Goal: Task Accomplishment & Management: Use online tool/utility

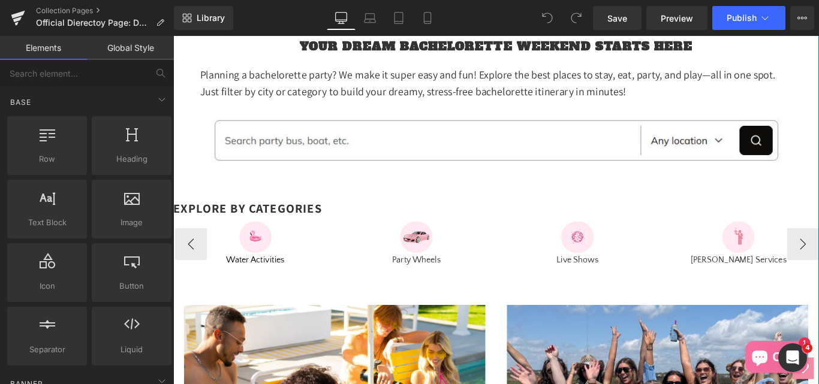
scroll to position [468, 0]
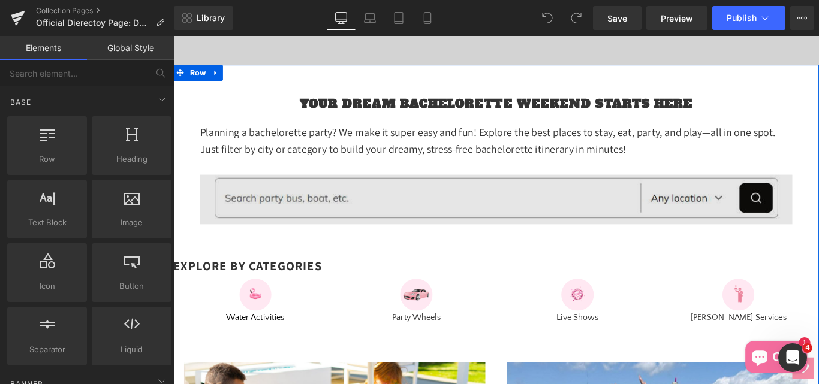
click at [366, 248] on img at bounding box center [536, 220] width 666 height 56
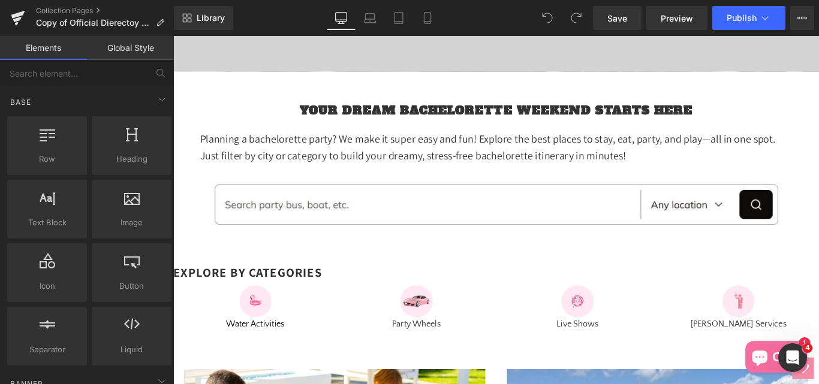
scroll to position [480, 0]
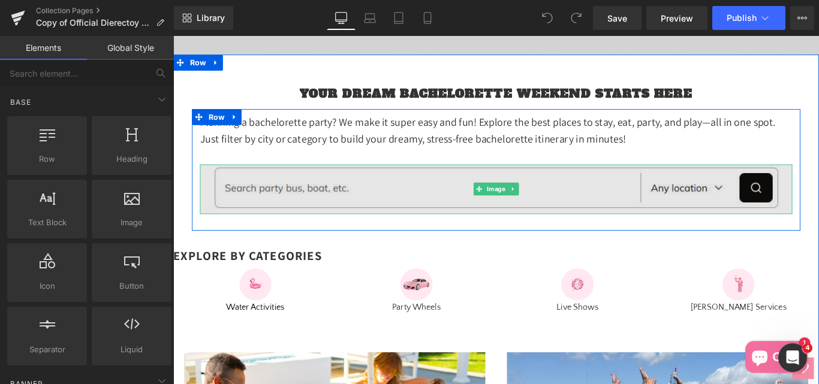
click at [265, 229] on img at bounding box center [536, 208] width 666 height 56
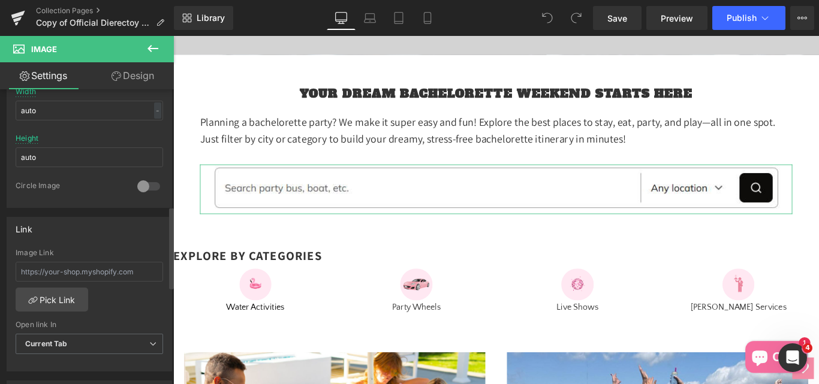
scroll to position [420, 0]
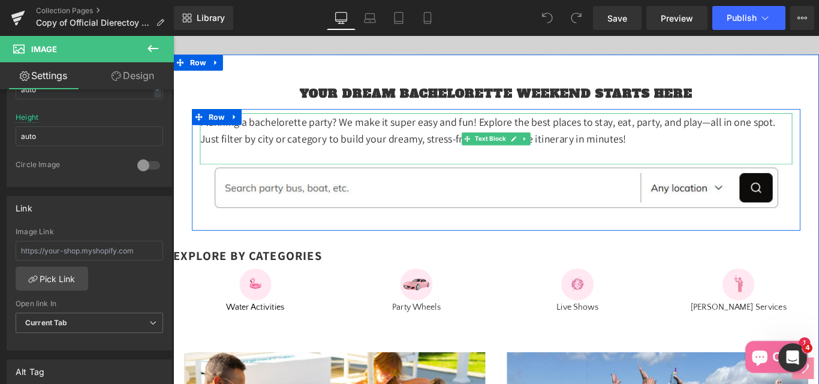
click at [354, 161] on p "Planning a bachelorette party? We make it super easy and fun! Explore the best …" at bounding box center [536, 142] width 666 height 38
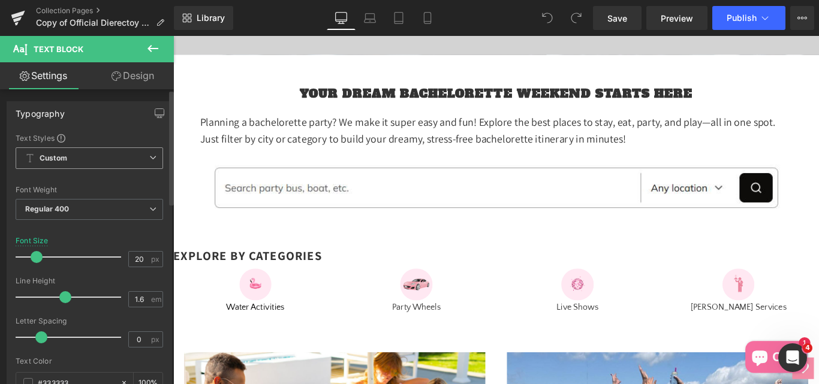
click at [111, 165] on span "Custom Setup Global Style" at bounding box center [89, 158] width 147 height 22
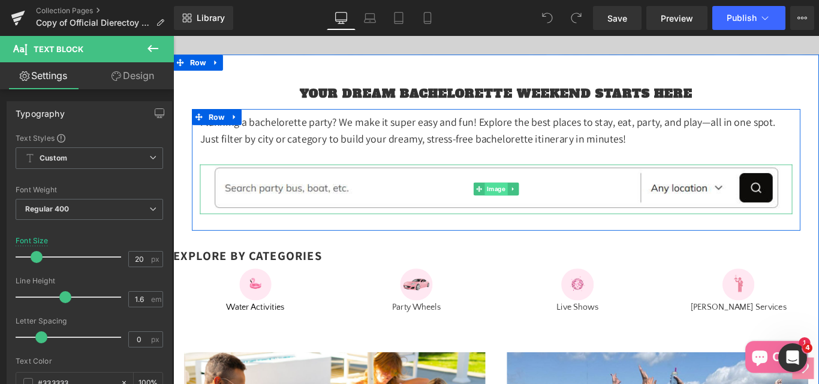
click at [523, 215] on span "Image" at bounding box center [536, 208] width 26 height 14
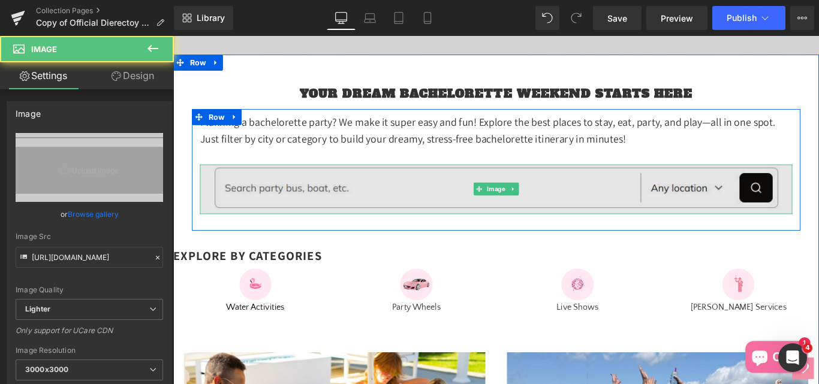
click at [757, 236] on img at bounding box center [536, 208] width 666 height 56
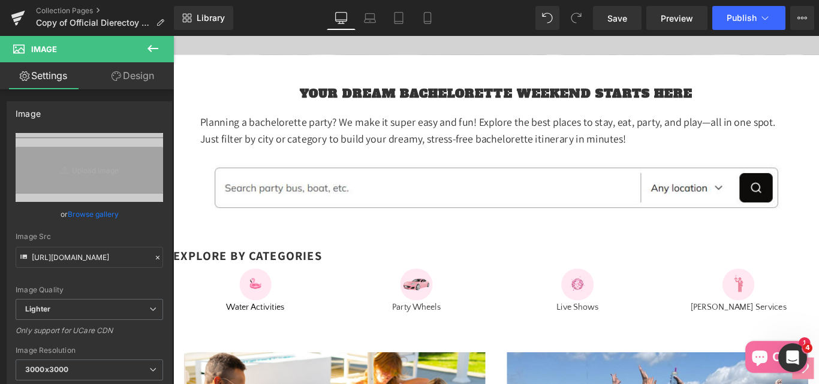
click at [152, 47] on icon at bounding box center [153, 48] width 14 height 14
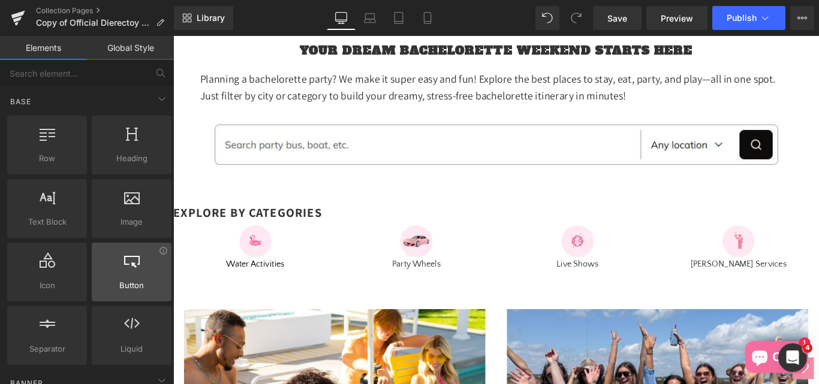
scroll to position [0, 0]
click at [123, 49] on link "Global Style" at bounding box center [130, 48] width 87 height 24
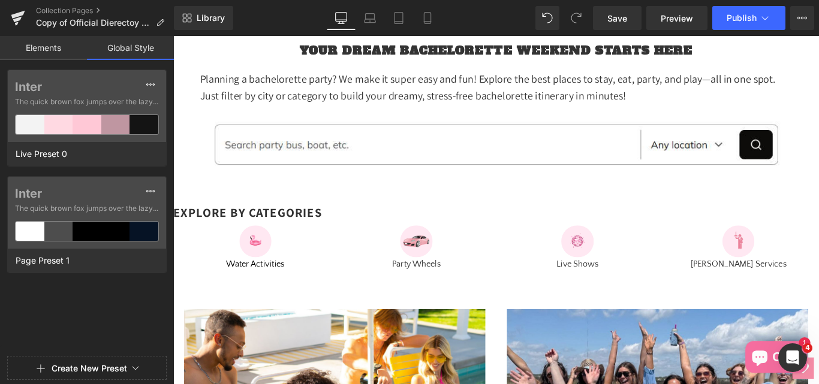
click at [37, 46] on link "Elements" at bounding box center [43, 48] width 87 height 24
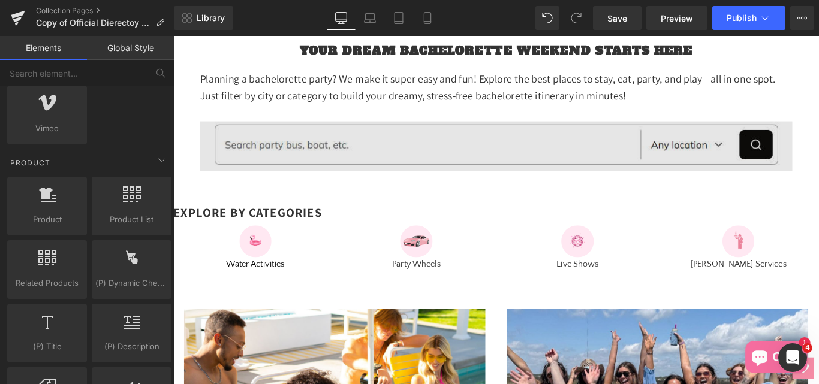
scroll to position [1019, 0]
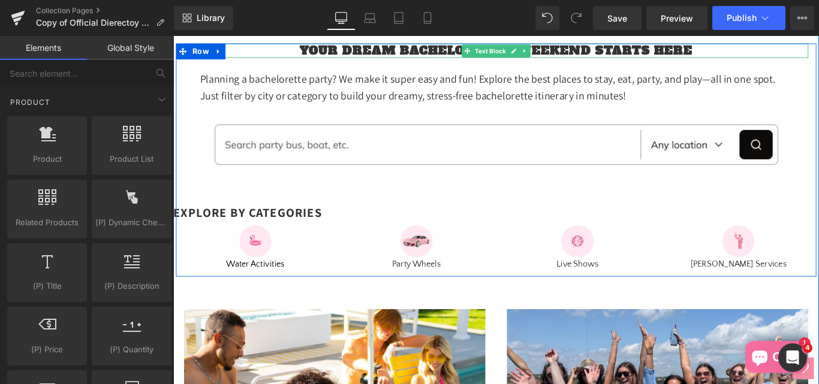
click at [306, 60] on p "Your Dream Bachelorette Weekend Starts Here" at bounding box center [536, 52] width 702 height 16
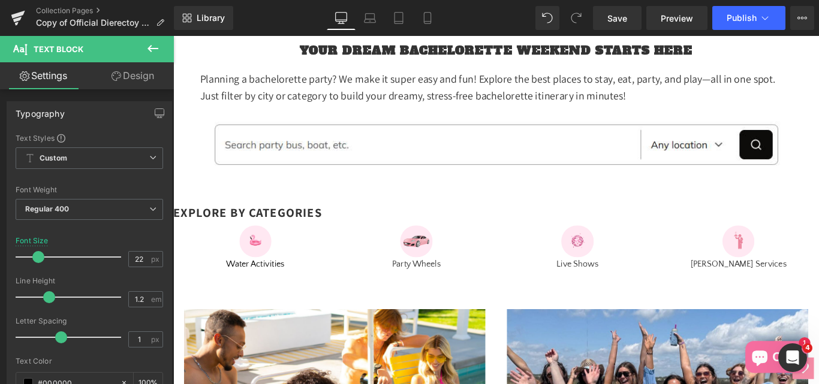
click at [128, 76] on link "Design" at bounding box center [132, 75] width 87 height 27
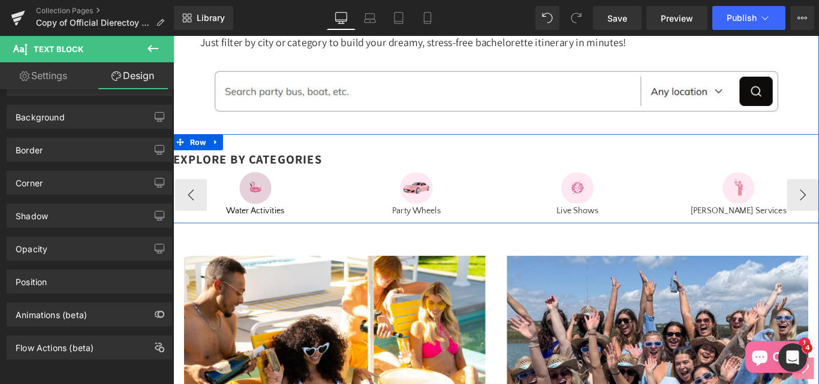
scroll to position [648, 0]
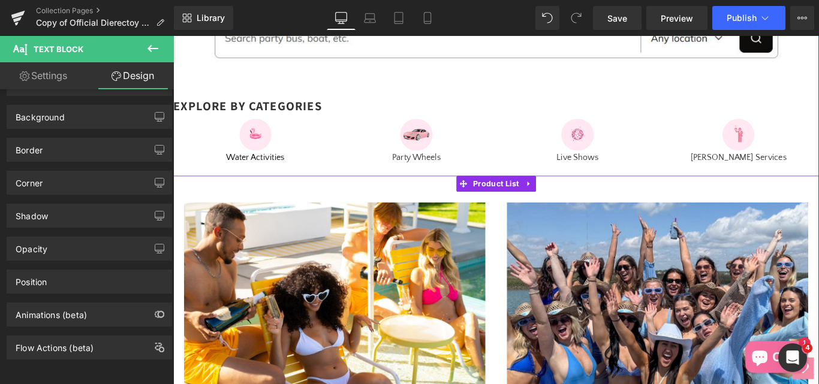
click at [206, 243] on div "Sale Off (P) Image 📍Palm Springs, CA Scottsdale, AZ Cabana Boys Experience From…" at bounding box center [354, 363] width 363 height 305
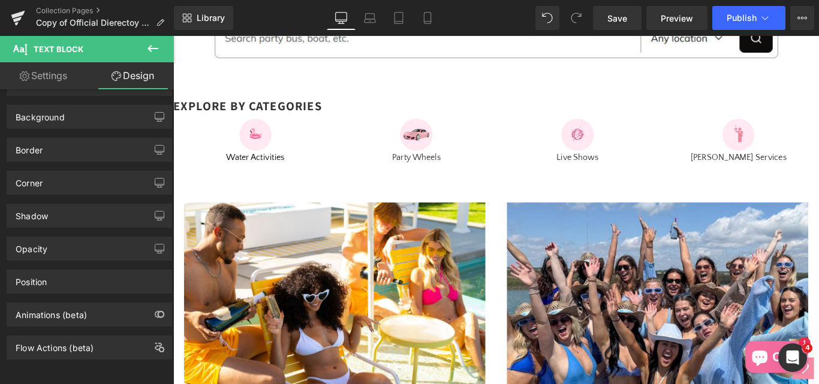
click at [35, 72] on link "Settings" at bounding box center [43, 75] width 87 height 27
type input "100"
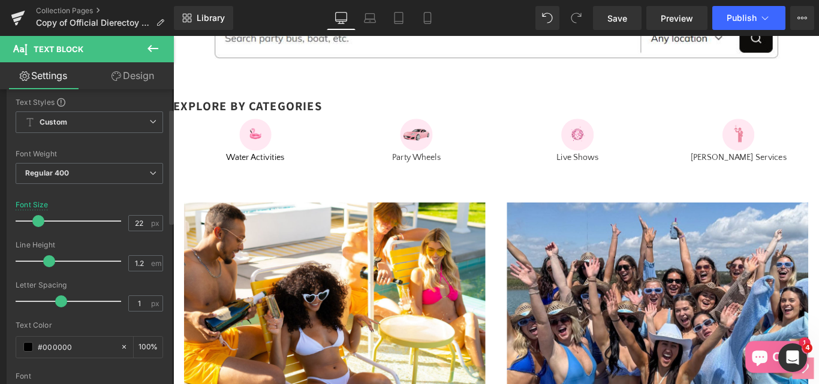
scroll to position [0, 0]
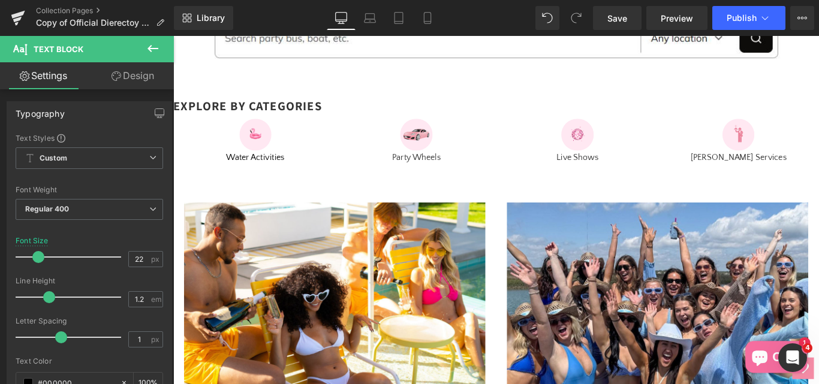
click at [147, 47] on icon at bounding box center [153, 48] width 14 height 14
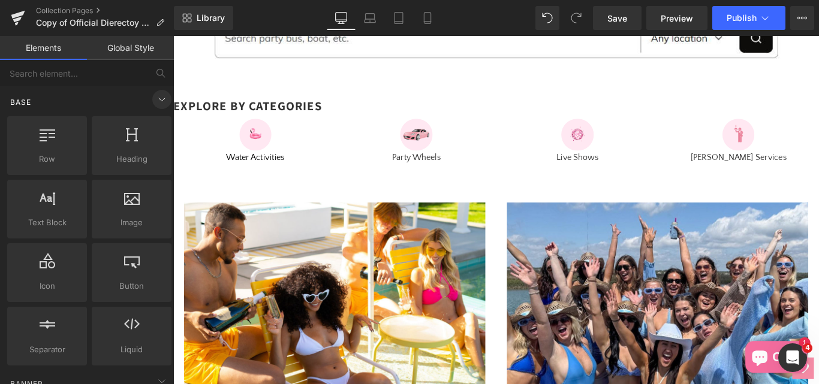
click at [158, 101] on icon at bounding box center [162, 99] width 14 height 14
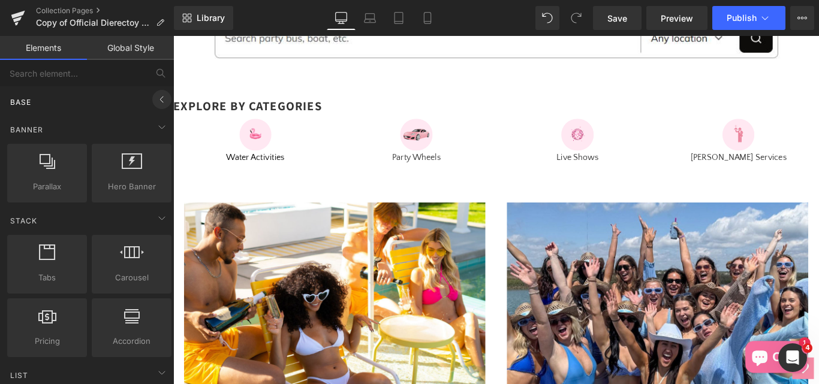
click at [158, 101] on icon at bounding box center [162, 99] width 14 height 14
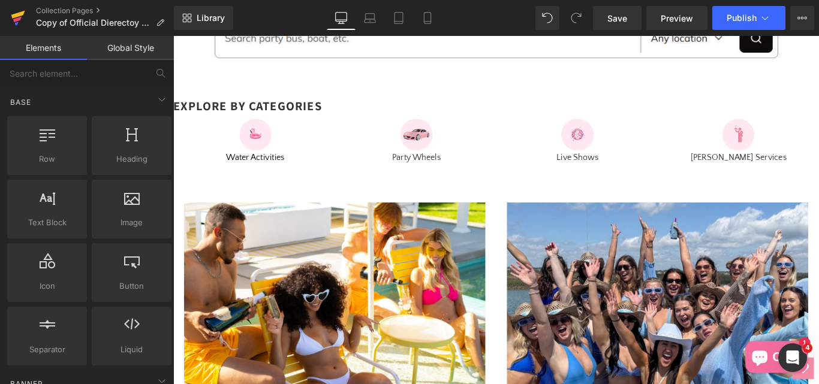
click at [17, 17] on icon at bounding box center [18, 15] width 14 height 8
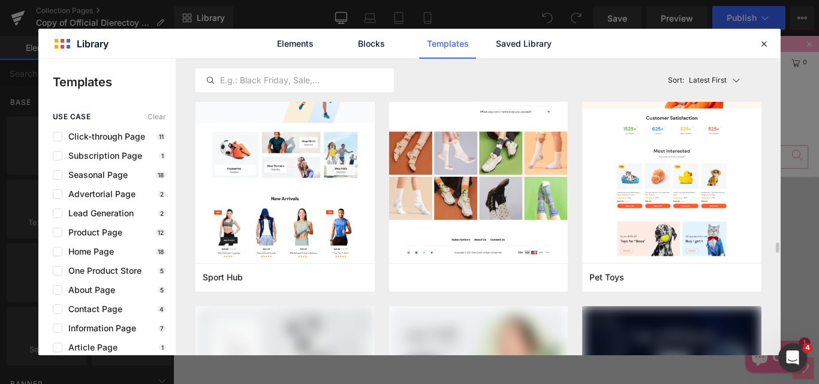
scroll to position [3538, 0]
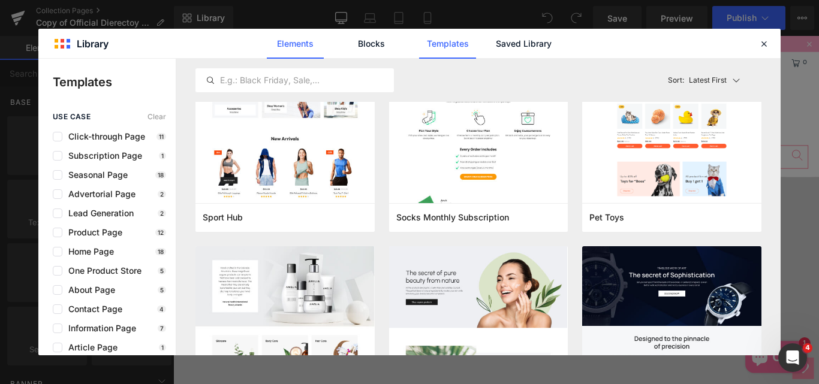
click at [419, 41] on link "Elements" at bounding box center [447, 44] width 57 height 30
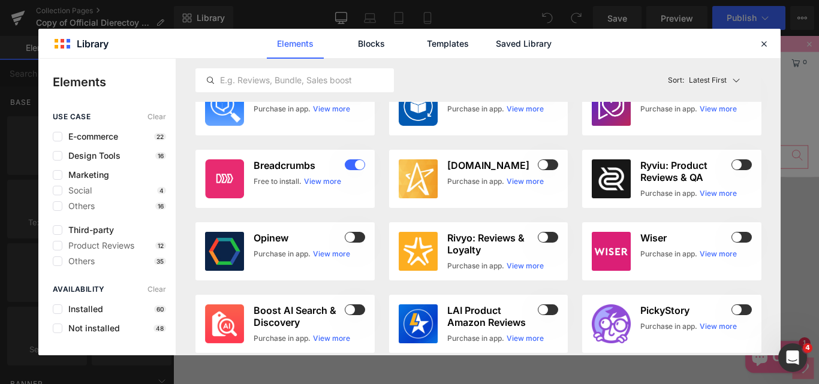
scroll to position [0, 0]
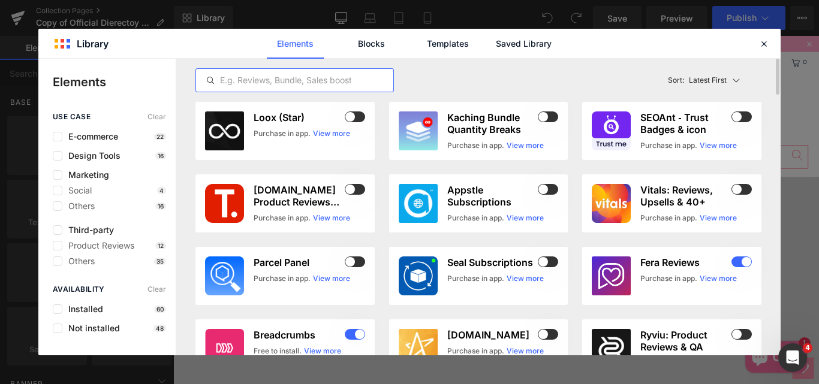
click at [248, 77] on input "text" at bounding box center [294, 80] width 197 height 14
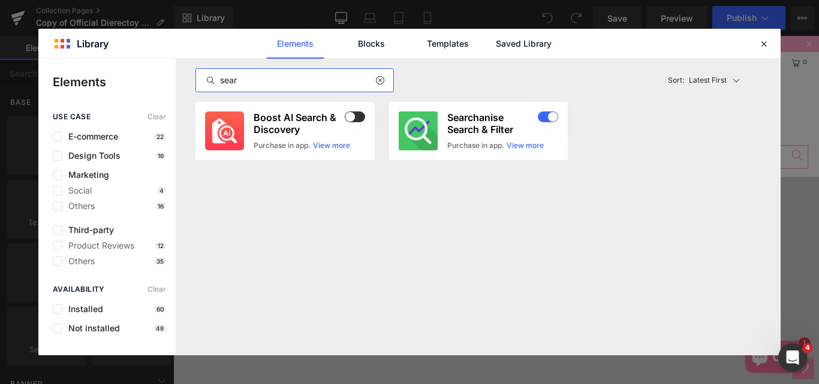
type input "sear"
click at [767, 46] on icon at bounding box center [763, 43] width 11 height 11
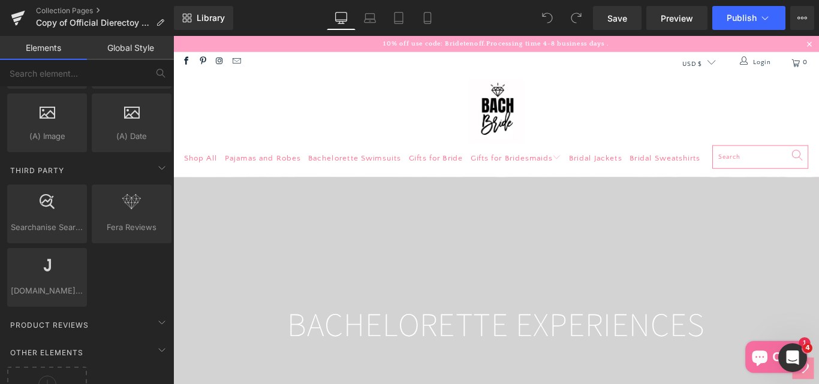
scroll to position [2474, 0]
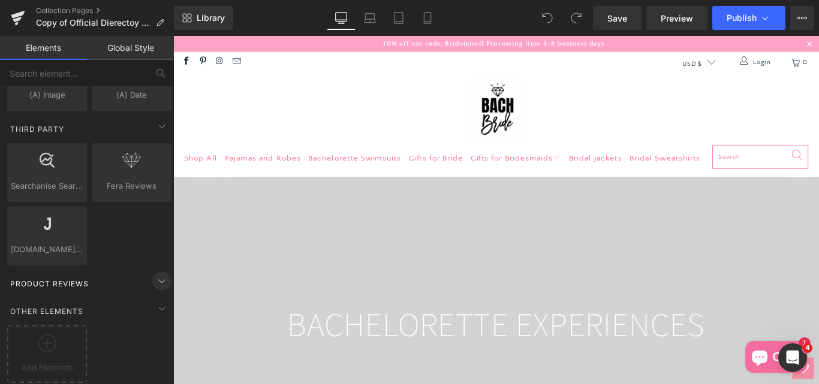
click at [156, 276] on icon at bounding box center [162, 281] width 14 height 14
click at [155, 302] on icon at bounding box center [162, 309] width 14 height 14
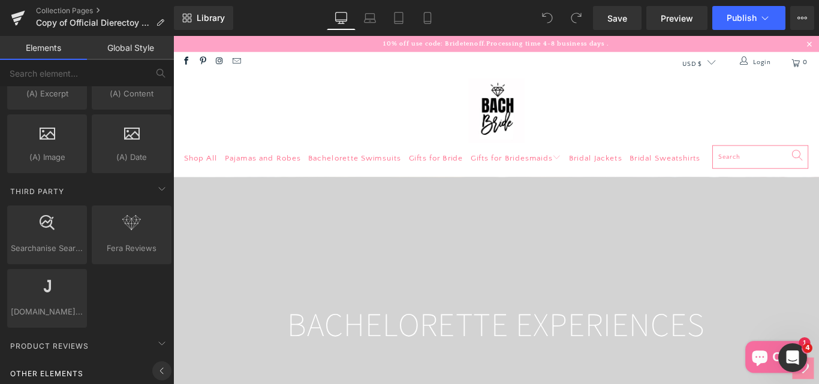
scroll to position [2412, 0]
click at [155, 182] on icon at bounding box center [162, 189] width 14 height 14
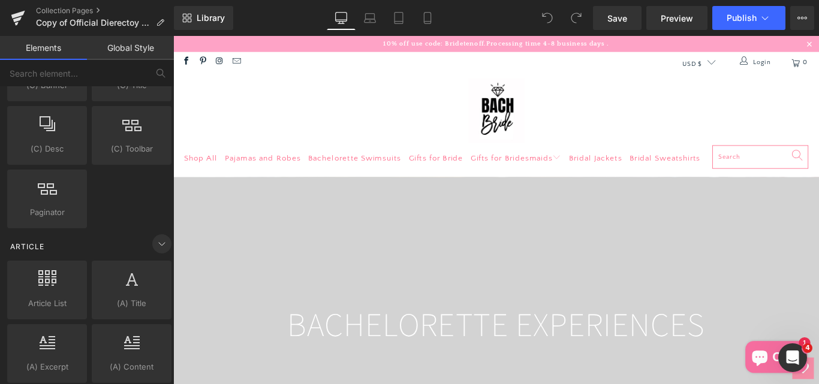
scroll to position [2105, 0]
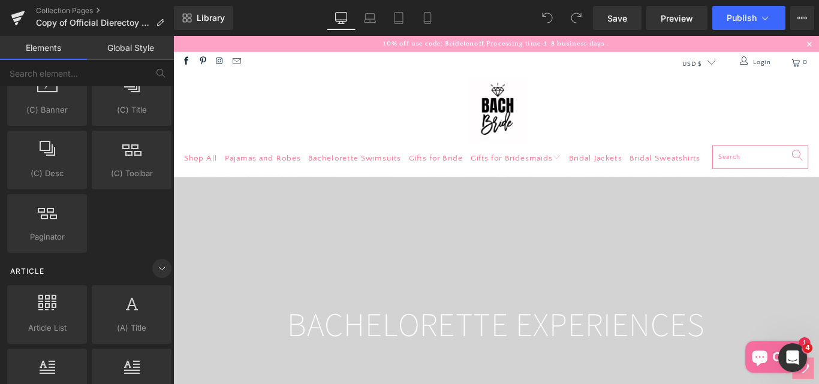
click at [161, 266] on icon at bounding box center [162, 268] width 14 height 14
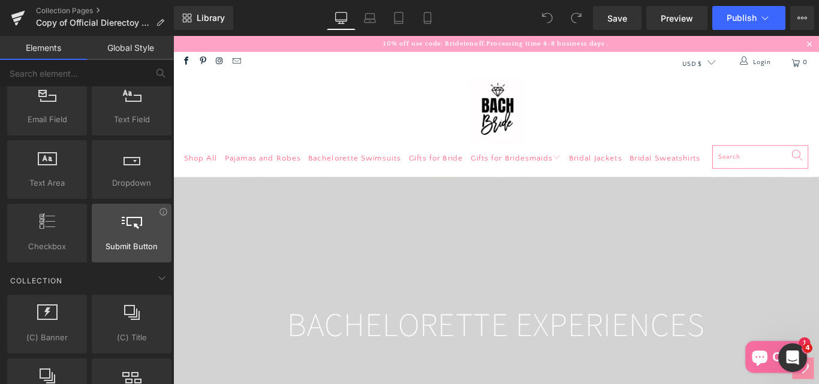
scroll to position [1854, 0]
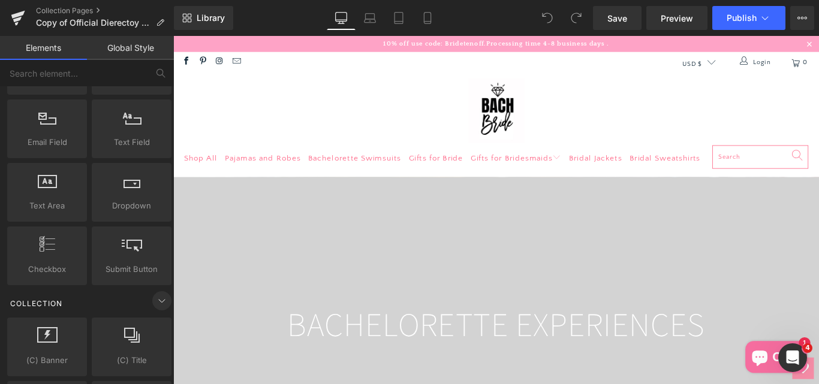
click at [160, 301] on icon at bounding box center [162, 301] width 14 height 14
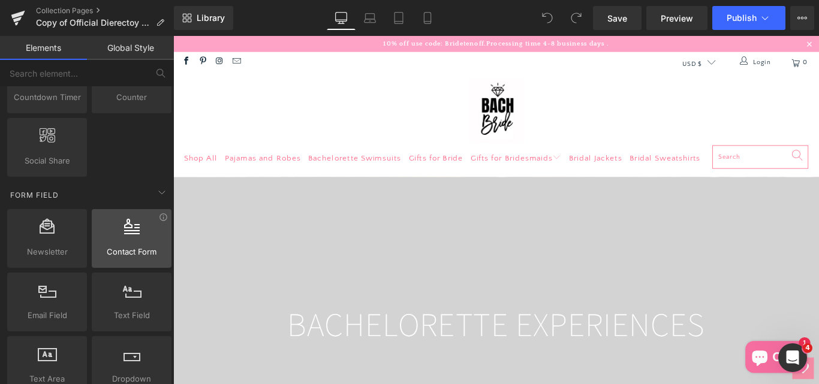
scroll to position [1674, 0]
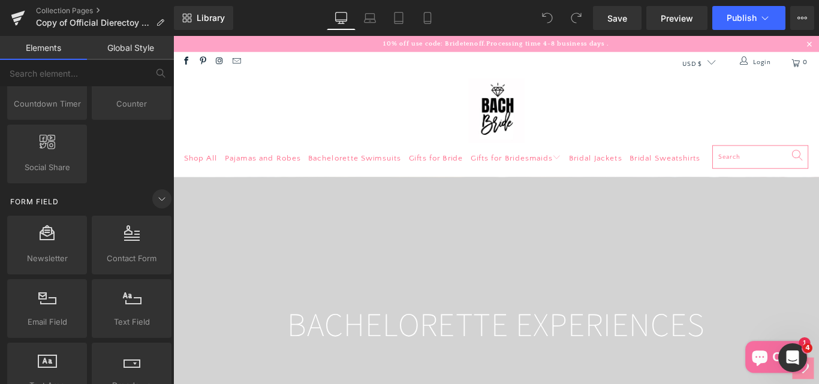
click at [156, 204] on icon at bounding box center [162, 199] width 14 height 14
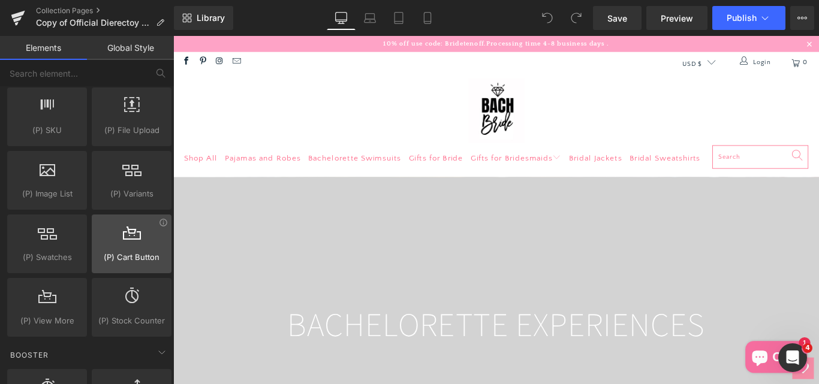
scroll to position [1349, 0]
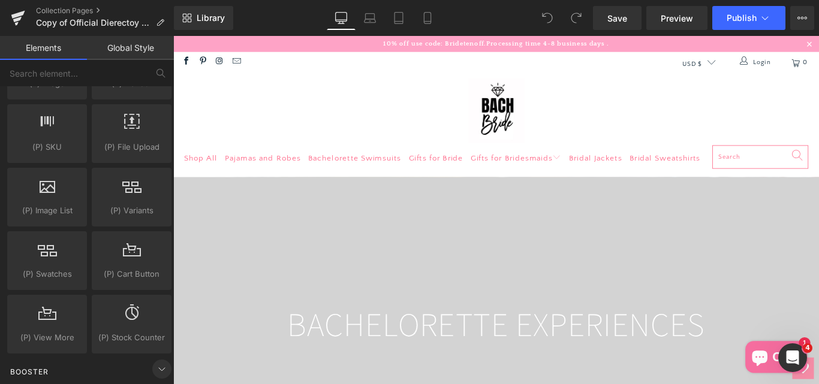
click at [156, 371] on icon at bounding box center [162, 369] width 14 height 14
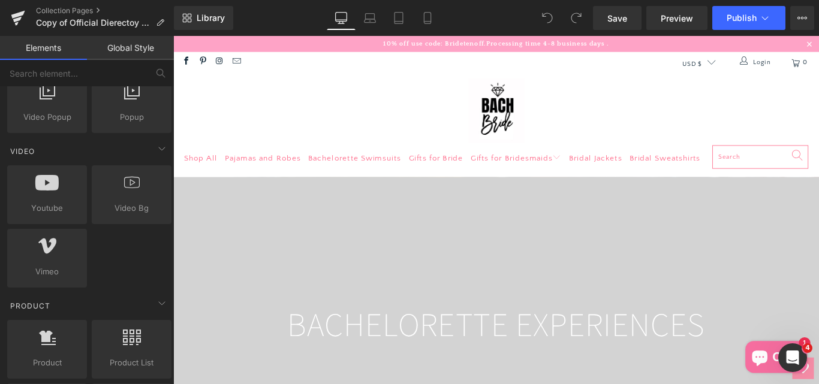
scroll to position [809, 0]
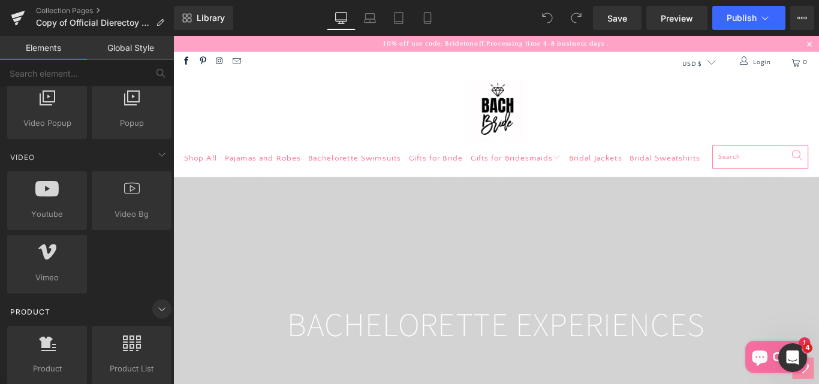
click at [156, 306] on icon at bounding box center [162, 309] width 14 height 14
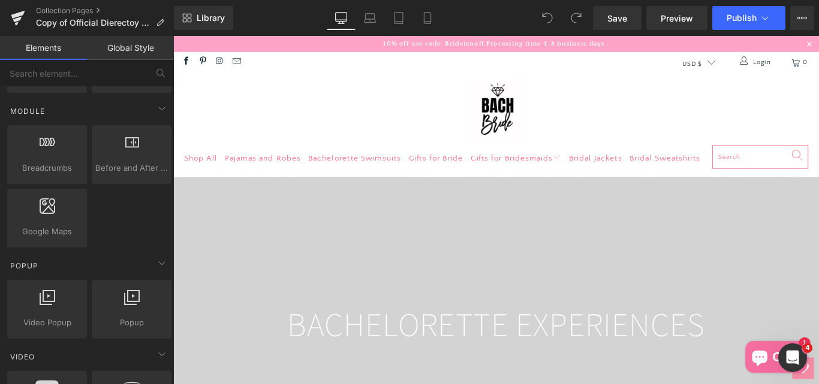
scroll to position [570, 0]
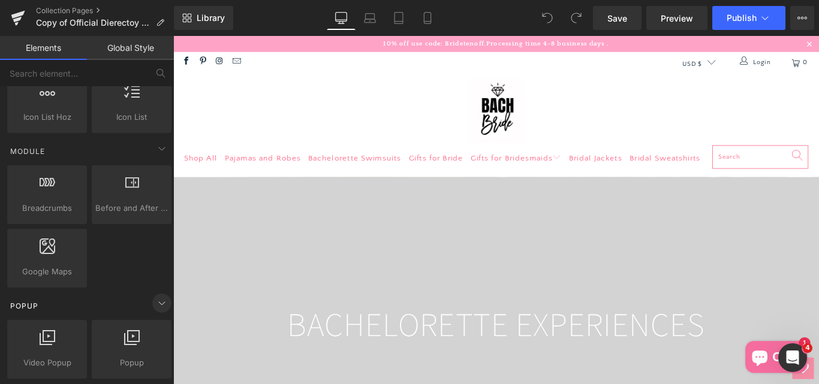
click at [159, 305] on icon at bounding box center [162, 303] width 14 height 14
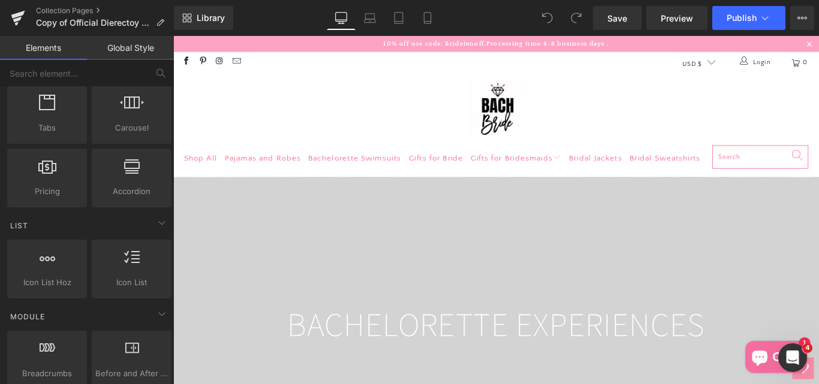
scroll to position [390, 0]
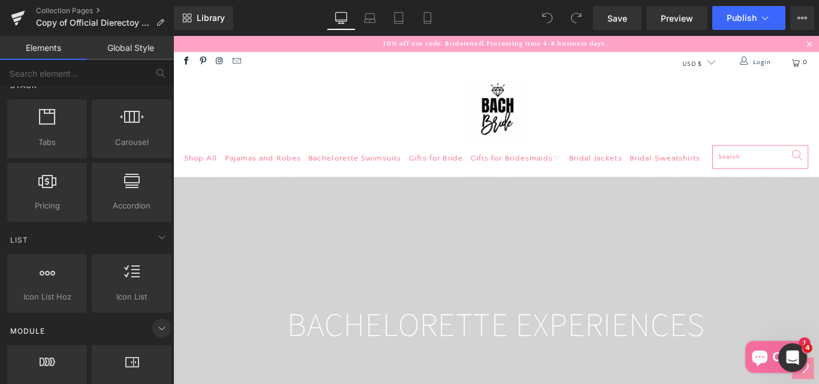
click at [155, 332] on icon at bounding box center [162, 328] width 14 height 14
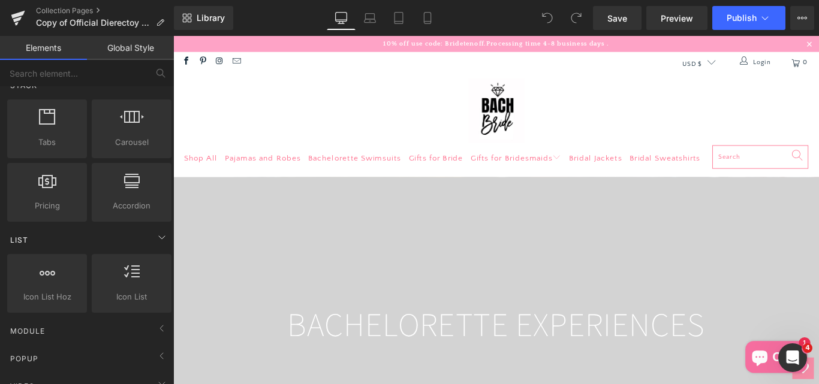
click at [162, 246] on div "List" at bounding box center [89, 240] width 169 height 24
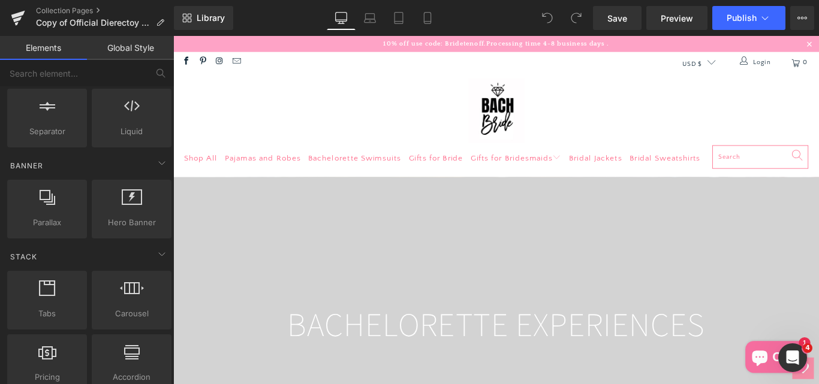
scroll to position [210, 0]
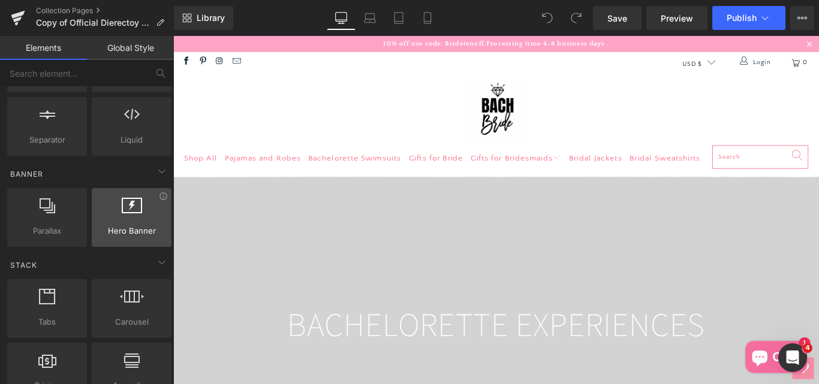
drag, startPoint x: 152, startPoint y: 264, endPoint x: 143, endPoint y: 231, distance: 33.4
click at [155, 264] on icon at bounding box center [162, 262] width 14 height 14
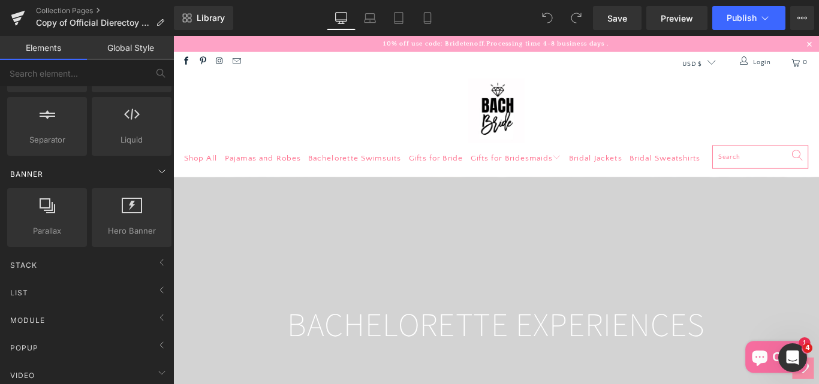
click at [153, 180] on div "Banner" at bounding box center [89, 174] width 169 height 24
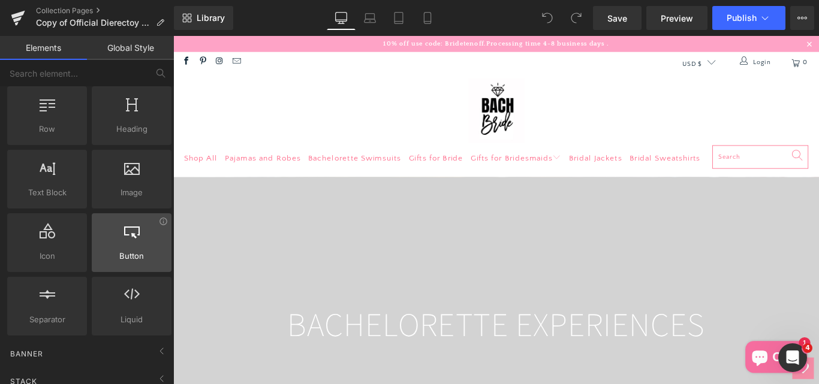
scroll to position [0, 0]
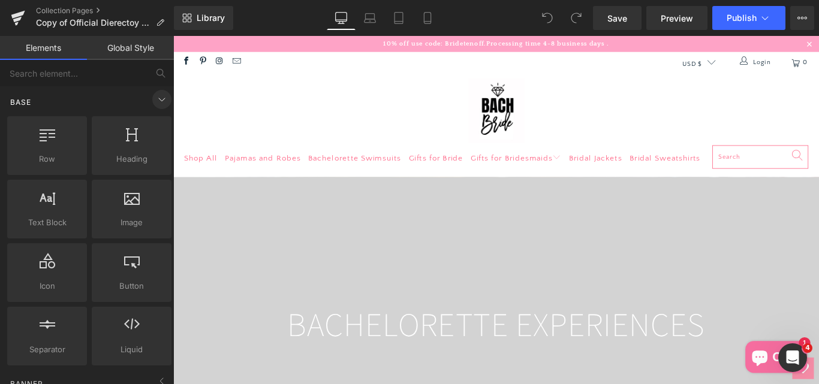
click at [159, 107] on span at bounding box center [161, 99] width 19 height 19
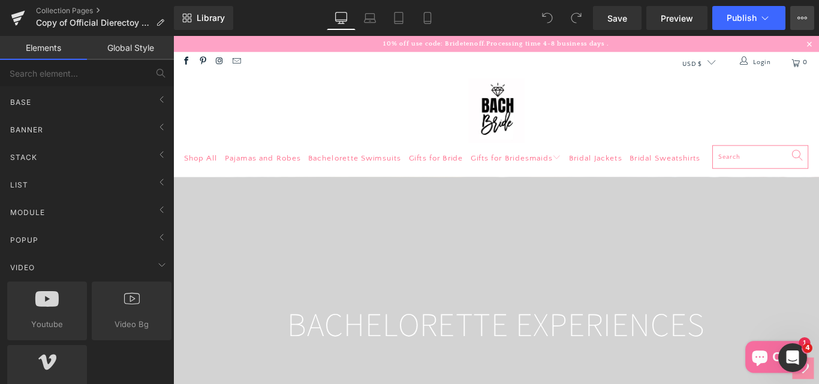
click at [803, 19] on icon at bounding box center [802, 18] width 3 height 2
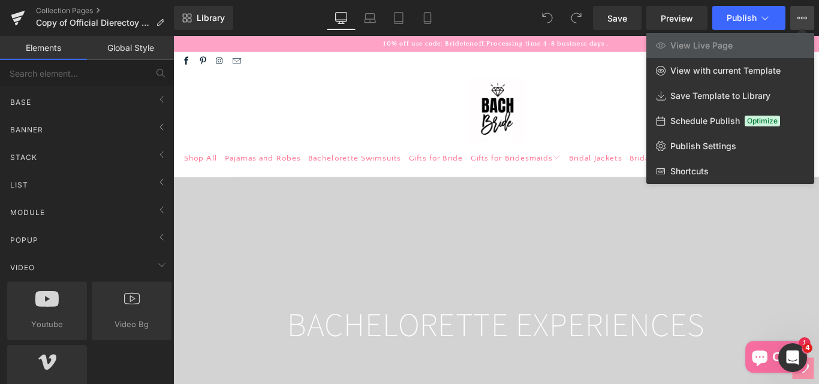
click at [307, 112] on div at bounding box center [496, 210] width 646 height 348
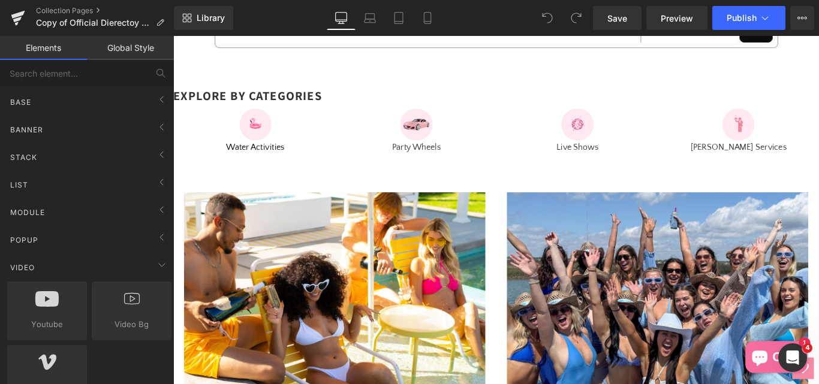
scroll to position [540, 0]
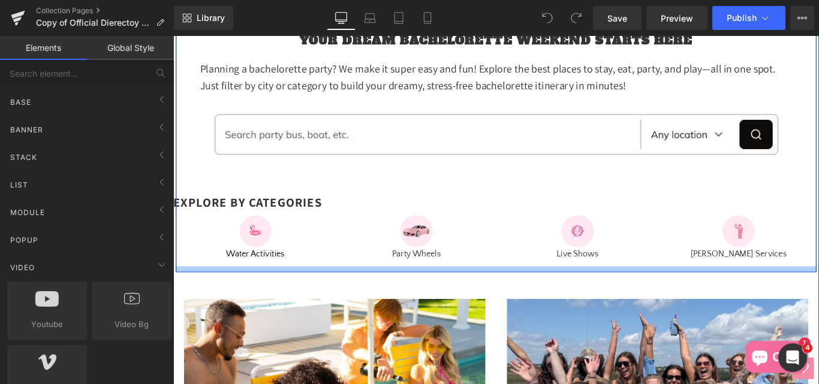
click at [224, 302] on div at bounding box center [536, 298] width 720 height 7
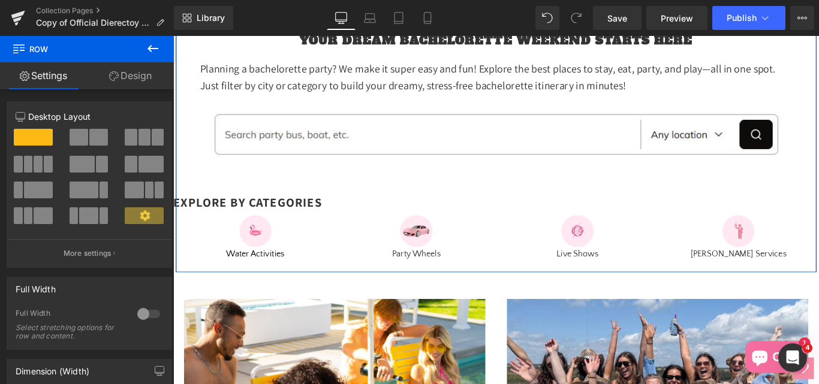
click at [113, 89] on link "Design" at bounding box center [130, 75] width 87 height 27
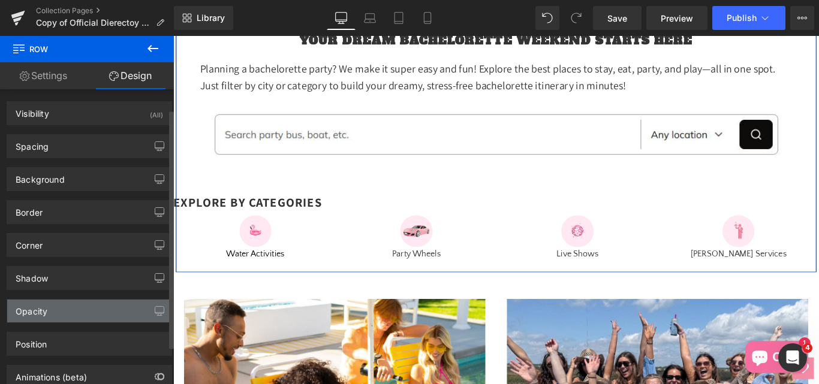
scroll to position [71, 0]
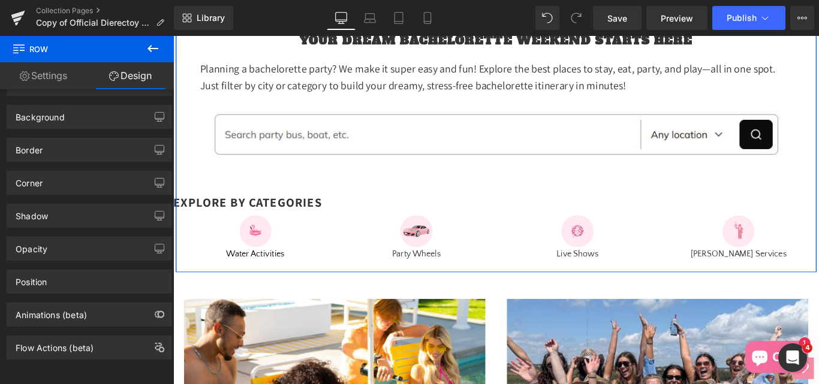
click at [52, 83] on link "Settings" at bounding box center [43, 75] width 87 height 27
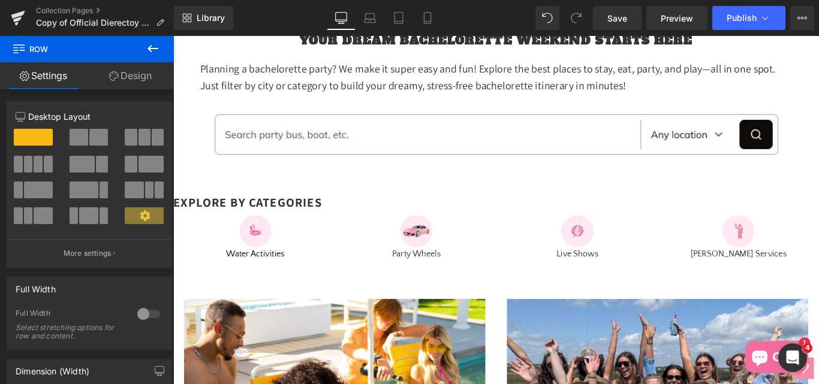
click at [150, 50] on icon at bounding box center [152, 48] width 11 height 7
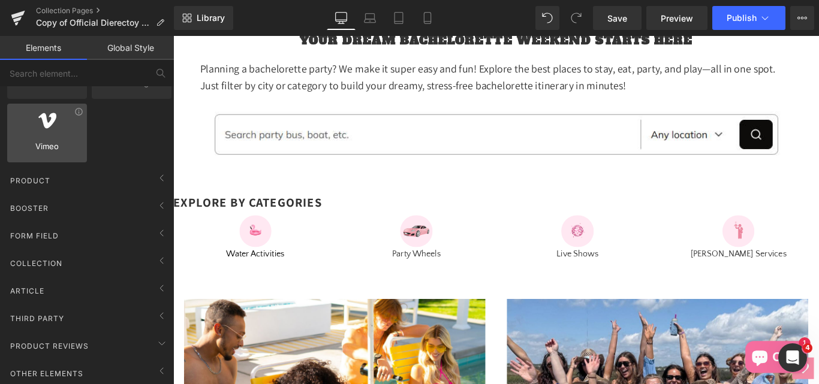
scroll to position [251, 0]
click at [26, 258] on span "Collection" at bounding box center [36, 263] width 55 height 11
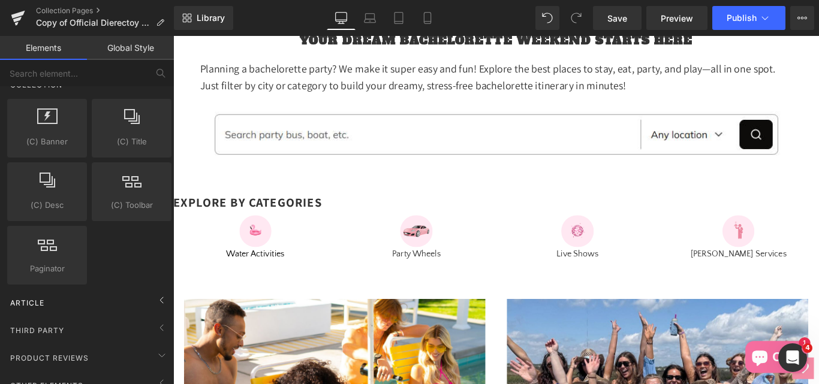
scroll to position [431, 0]
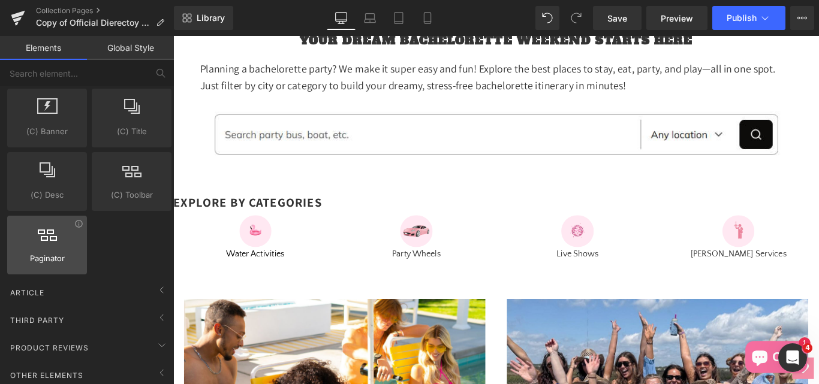
click at [57, 254] on span "Paginator" at bounding box center [47, 258] width 73 height 13
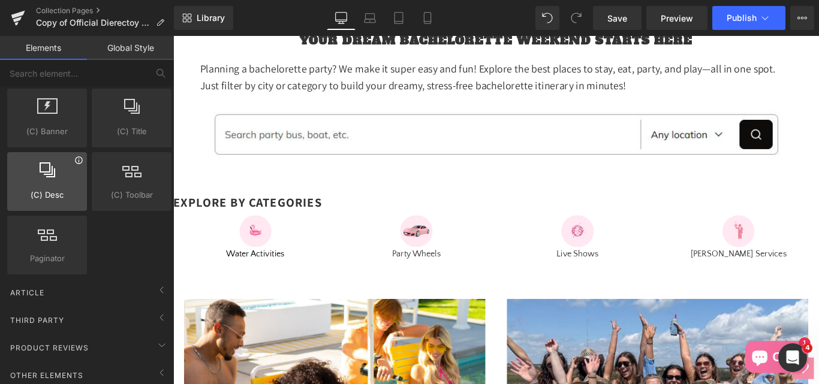
click at [76, 158] on icon at bounding box center [78, 160] width 9 height 9
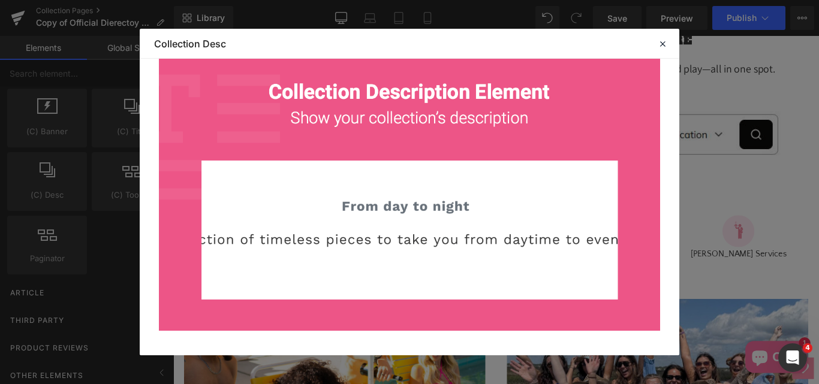
scroll to position [145, 0]
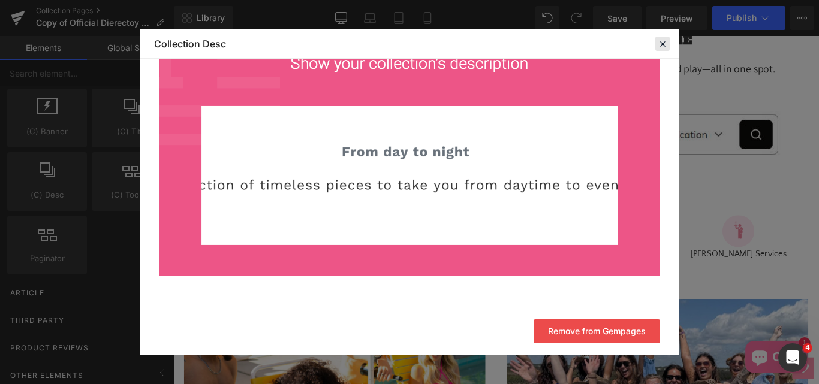
click at [660, 43] on icon at bounding box center [662, 43] width 11 height 11
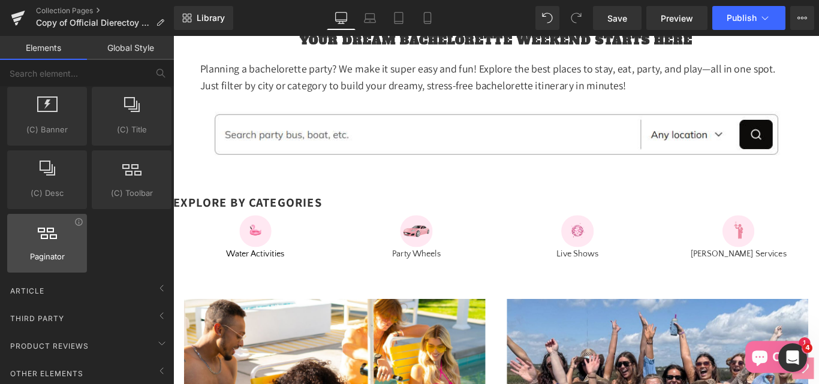
scroll to position [441, 0]
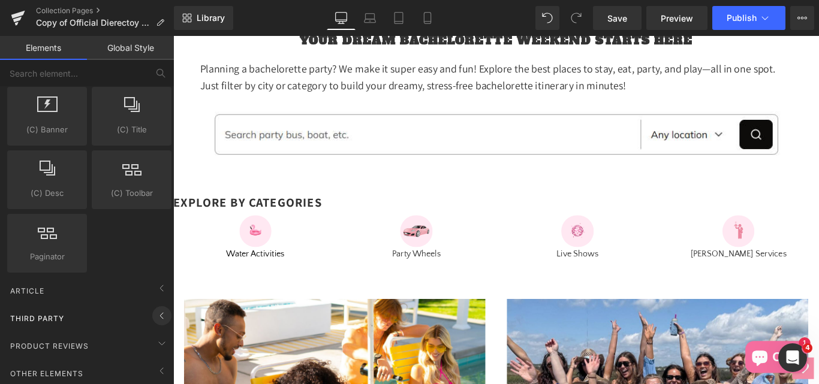
click at [156, 309] on icon at bounding box center [162, 316] width 14 height 14
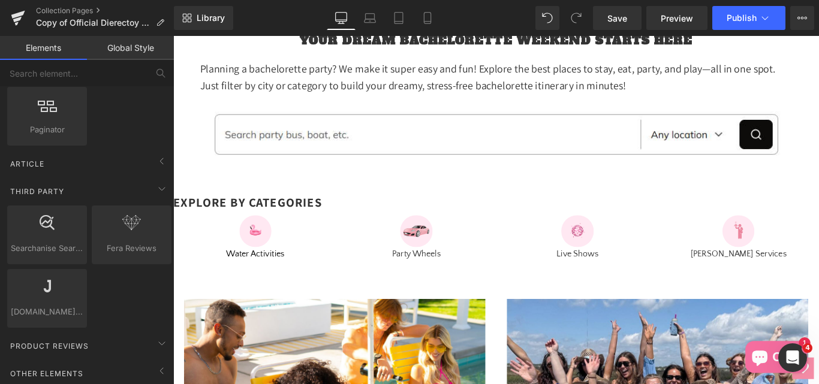
scroll to position [568, 0]
click at [56, 249] on div "Searchanise Search & Filter smart,search,instant,seachanise" at bounding box center [47, 235] width 80 height 59
click at [79, 209] on icon at bounding box center [78, 213] width 9 height 9
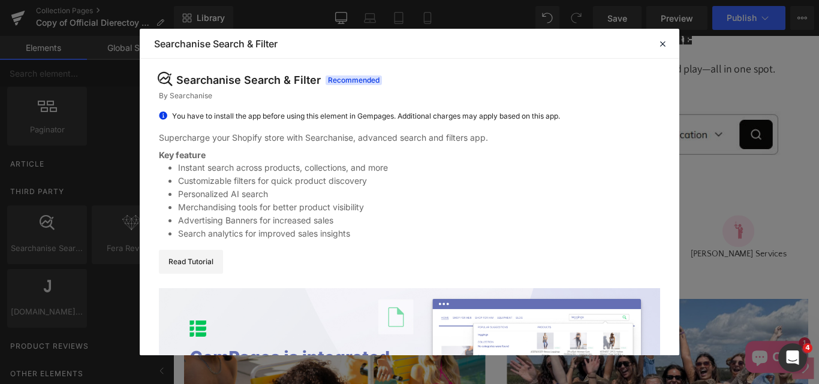
scroll to position [0, 0]
click at [658, 43] on icon at bounding box center [662, 43] width 11 height 11
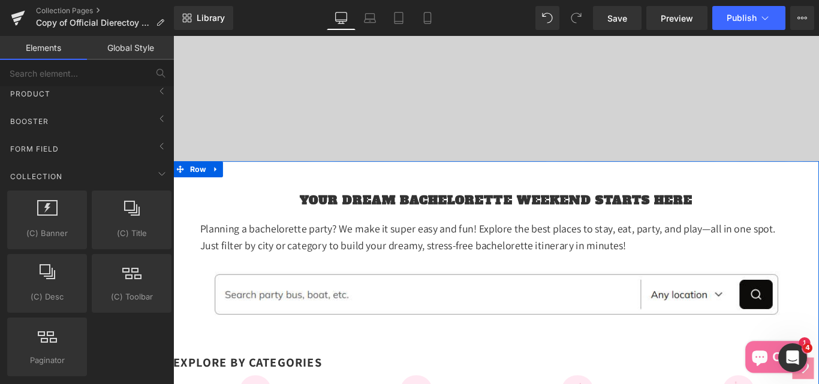
scroll to position [180, 0]
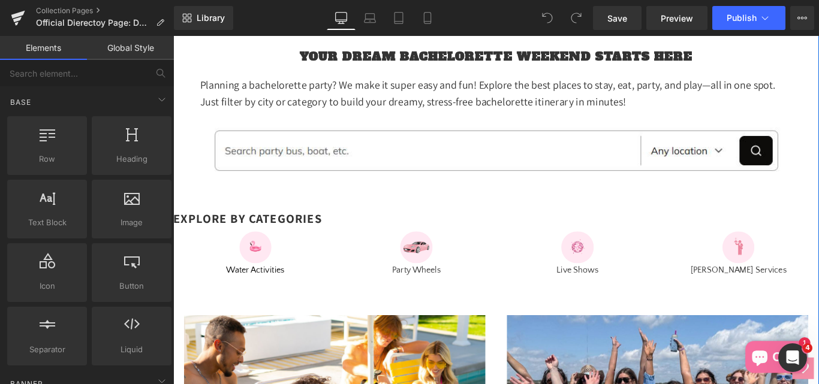
scroll to position [480, 0]
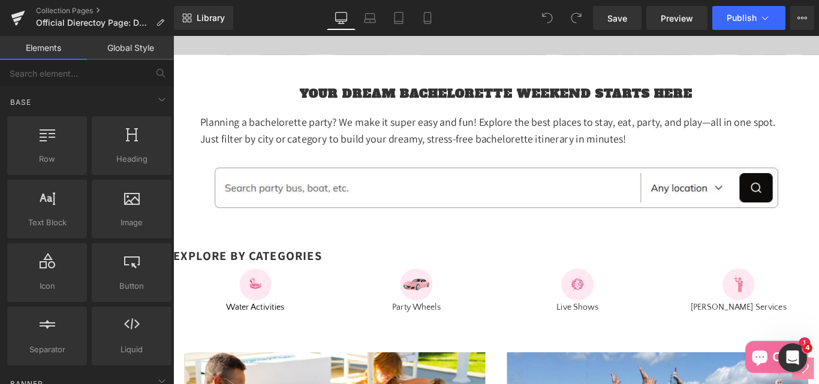
click at [137, 50] on link "Global Style" at bounding box center [130, 48] width 87 height 24
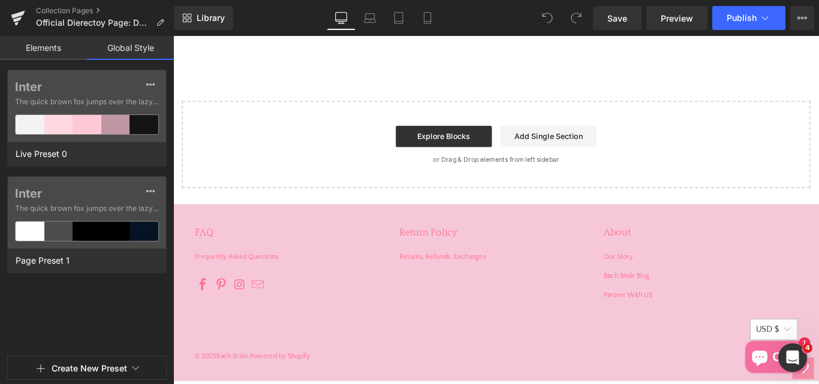
scroll to position [2207, 0]
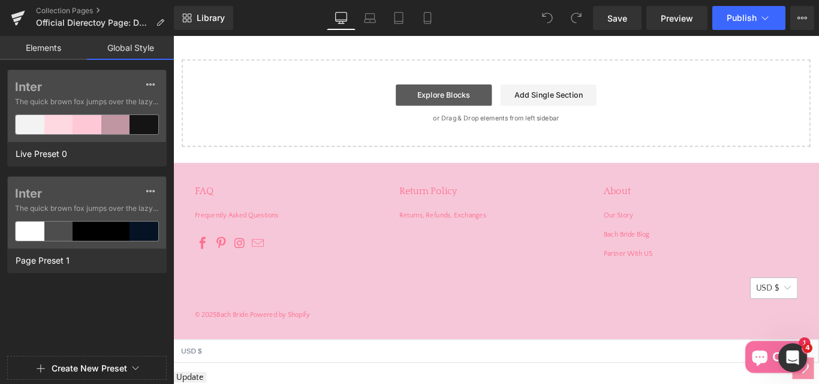
click at [461, 107] on link "Explore Blocks" at bounding box center [477, 103] width 108 height 24
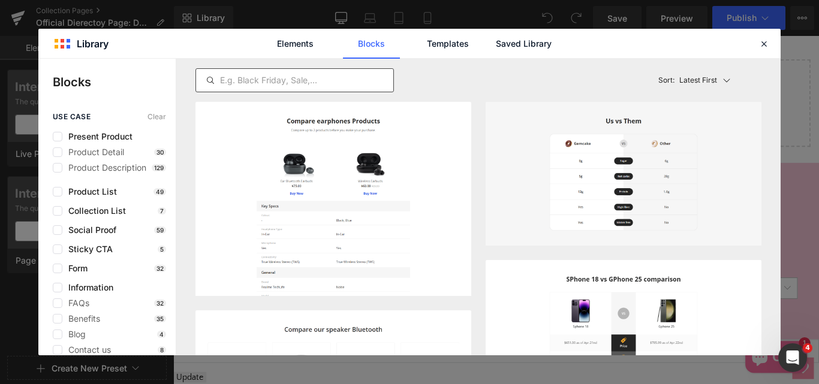
click at [254, 82] on input "text" at bounding box center [294, 80] width 197 height 14
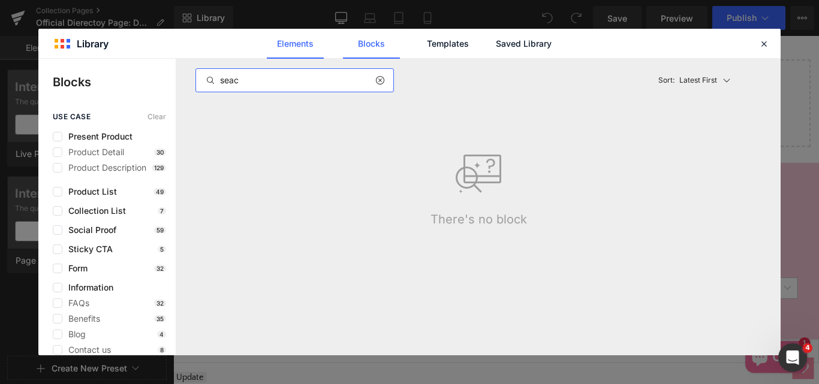
type input "seac"
click at [419, 43] on link "Elements" at bounding box center [447, 44] width 57 height 30
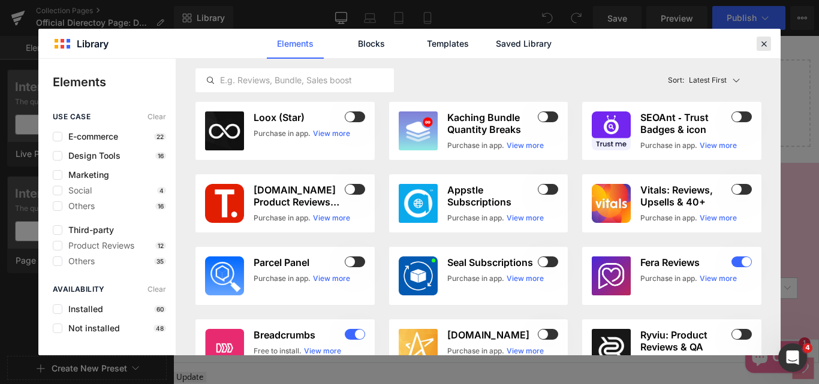
drag, startPoint x: 764, startPoint y: 46, endPoint x: 661, endPoint y: 13, distance: 108.5
click at [764, 46] on icon at bounding box center [763, 43] width 11 height 11
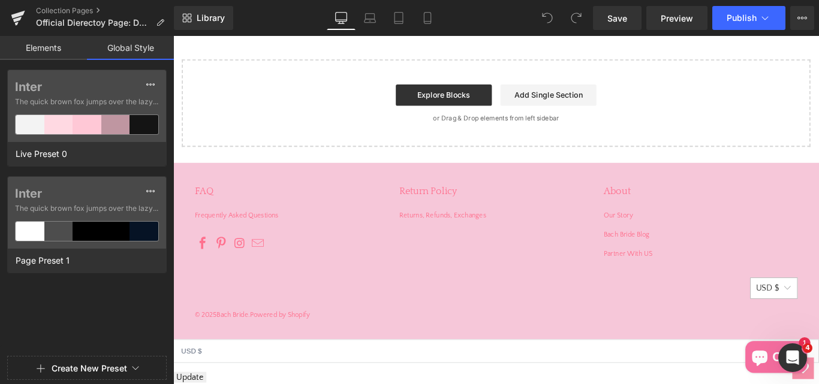
scroll to position [2027, 0]
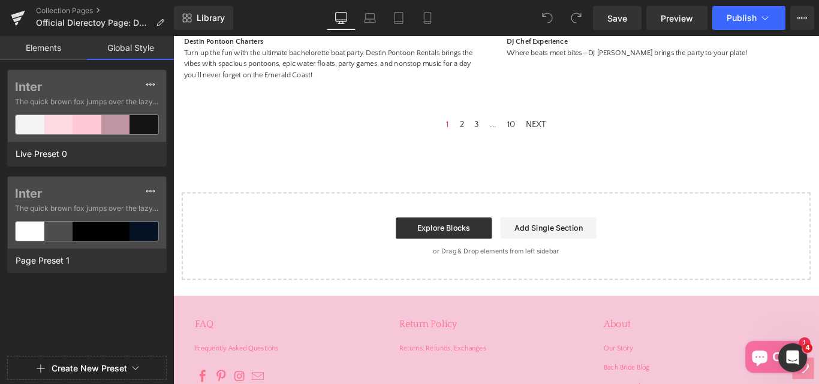
click at [24, 45] on link "Elements" at bounding box center [43, 48] width 87 height 24
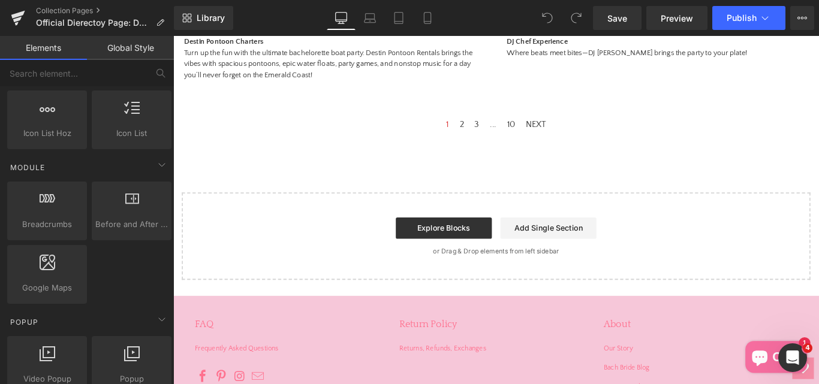
scroll to position [600, 0]
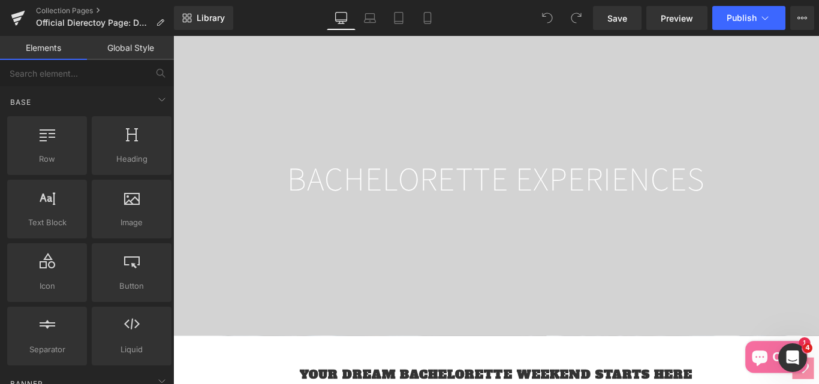
scroll to position [360, 0]
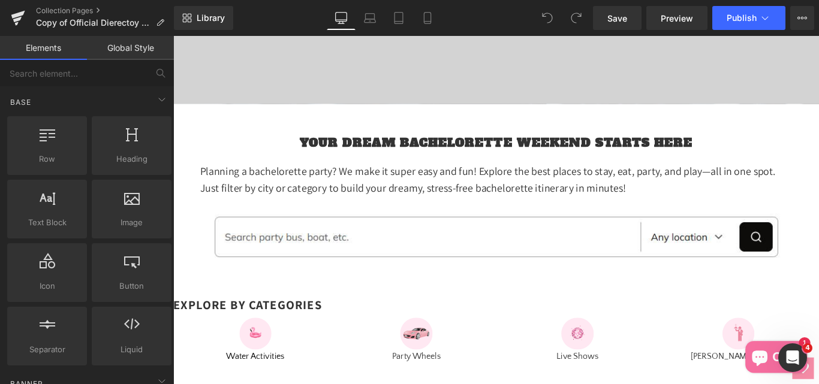
scroll to position [540, 0]
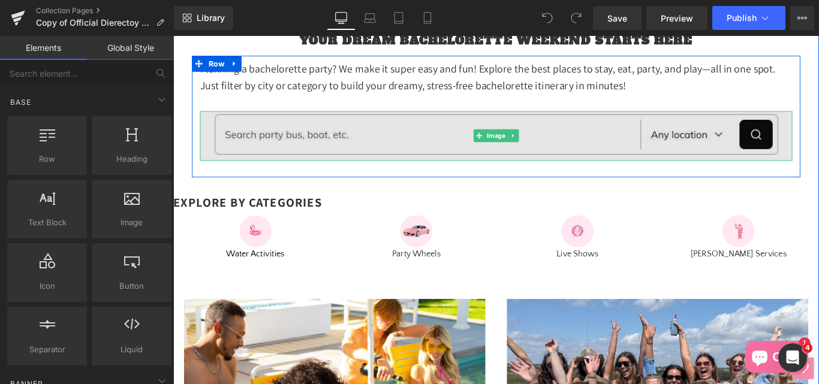
click at [238, 166] on img at bounding box center [536, 149] width 666 height 56
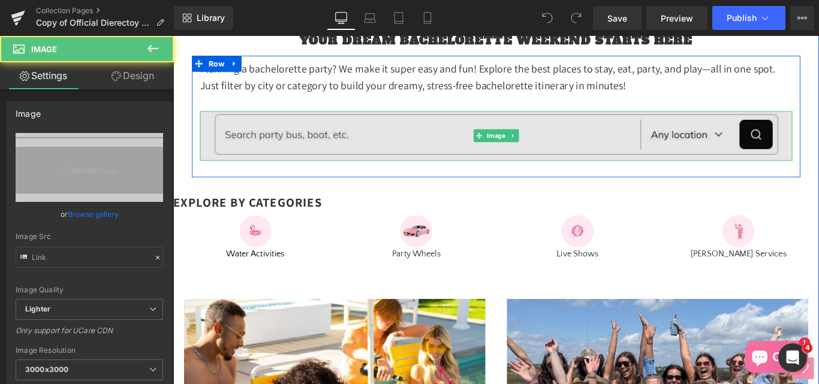
type input "[URL][DOMAIN_NAME]"
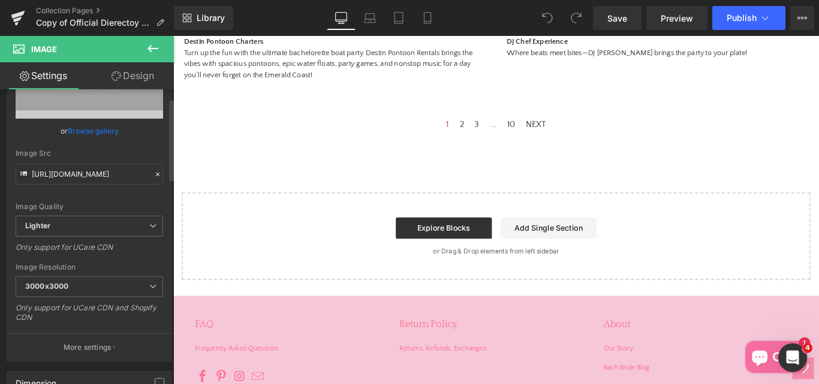
scroll to position [0, 0]
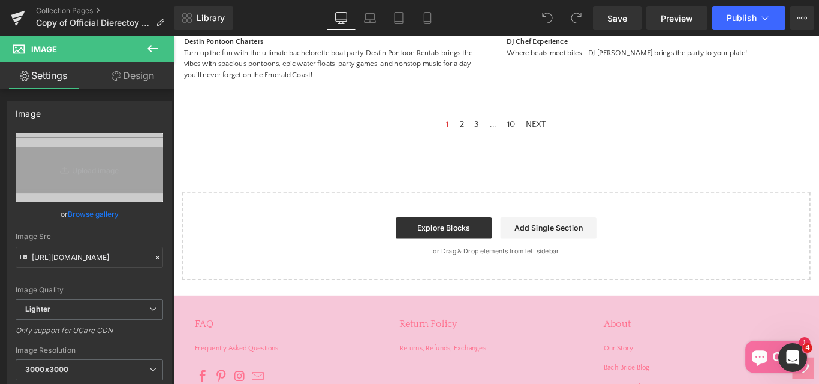
click at [150, 50] on icon at bounding box center [152, 48] width 11 height 7
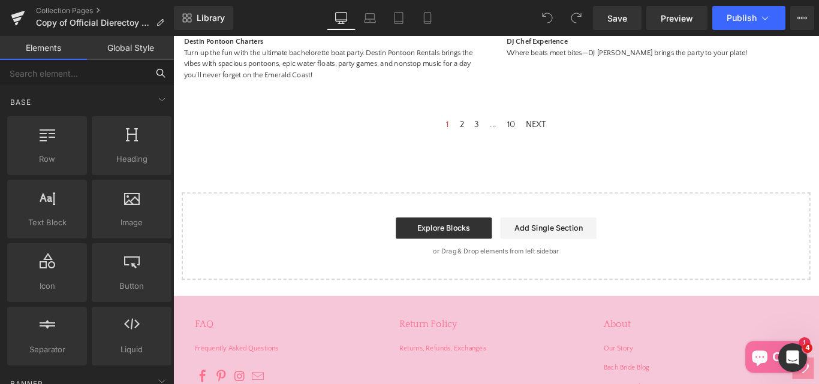
click at [58, 74] on input "text" at bounding box center [73, 73] width 147 height 26
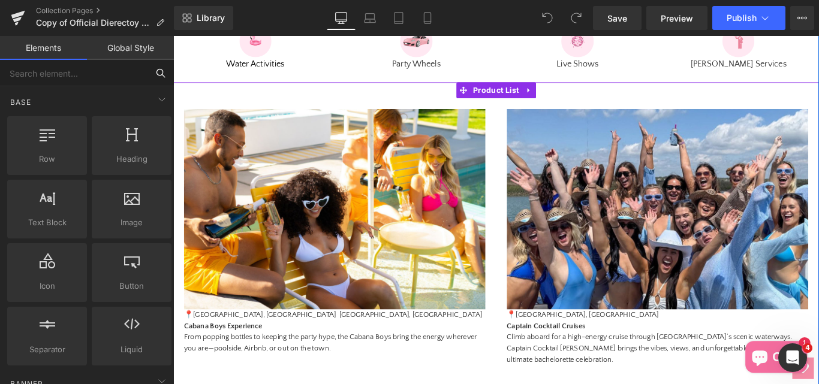
scroll to position [708, 0]
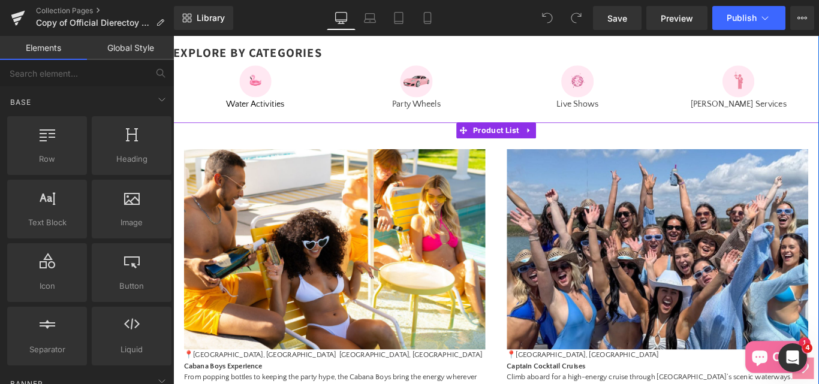
click at [517, 151] on span "Product List" at bounding box center [536, 142] width 58 height 18
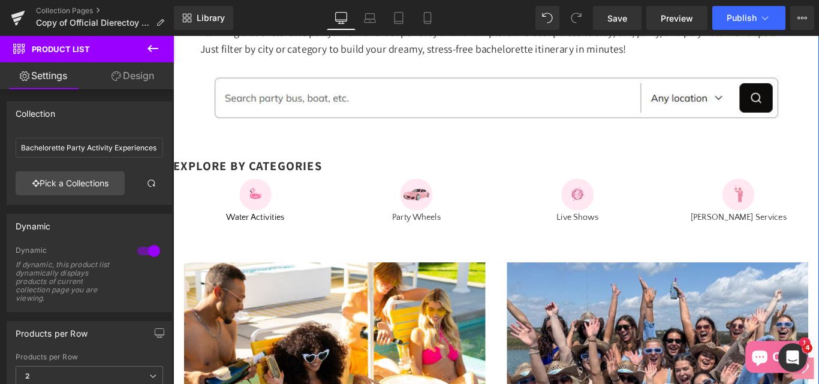
scroll to position [588, 0]
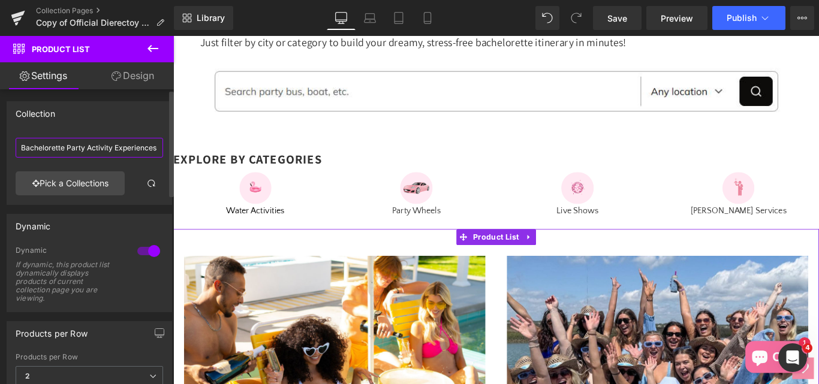
click at [91, 151] on input "Bachelorette Party Activity Experiences" at bounding box center [89, 148] width 147 height 20
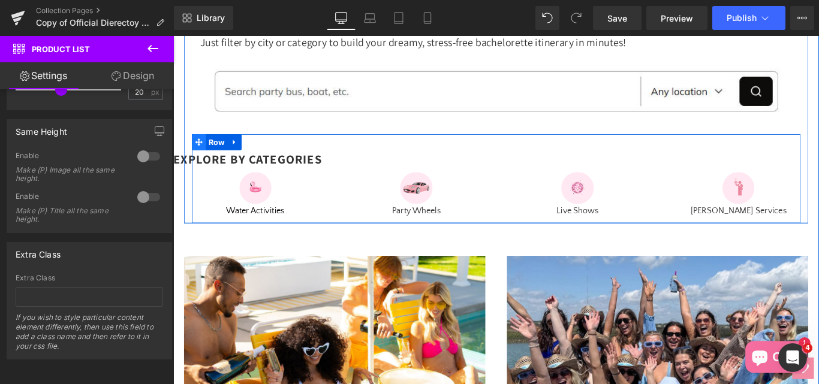
click at [199, 160] on icon at bounding box center [202, 155] width 8 height 9
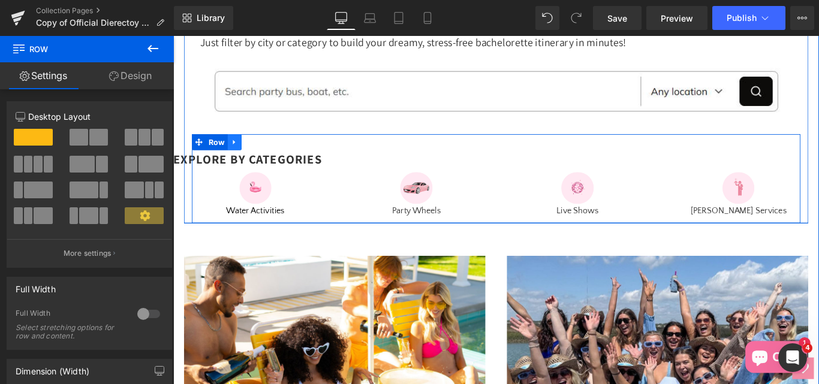
click at [238, 160] on icon at bounding box center [242, 155] width 8 height 9
click at [210, 164] on span "Row" at bounding box center [222, 155] width 25 height 18
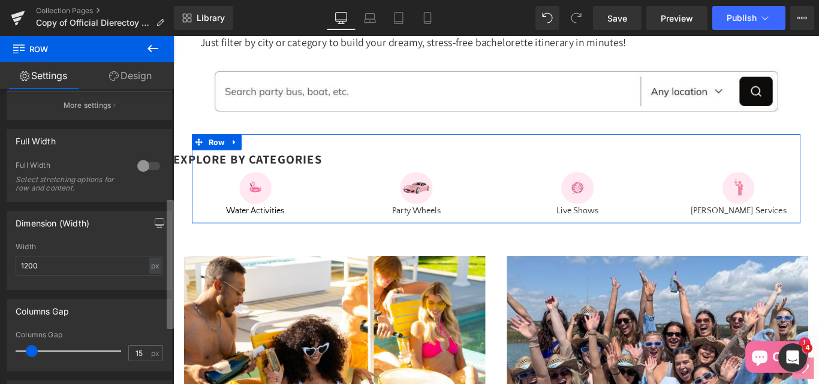
scroll to position [138, 0]
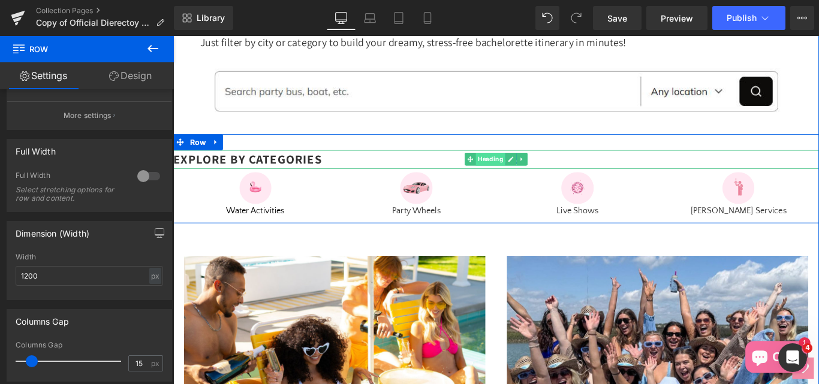
click at [513, 182] on span "Heading" at bounding box center [529, 174] width 33 height 14
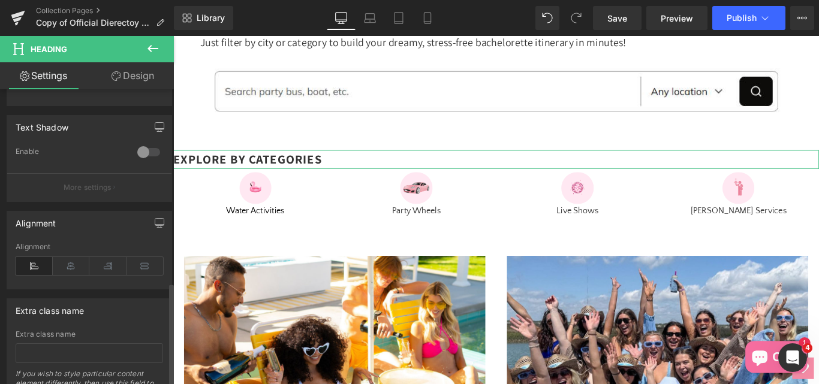
scroll to position [556, 0]
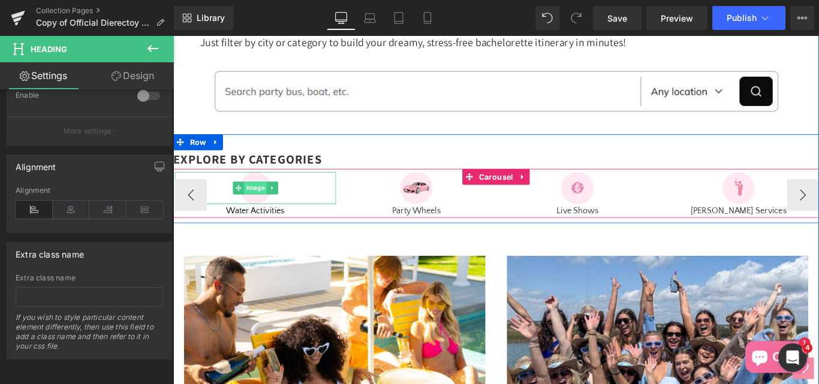
click at [252, 214] on span "Image" at bounding box center [265, 207] width 26 height 14
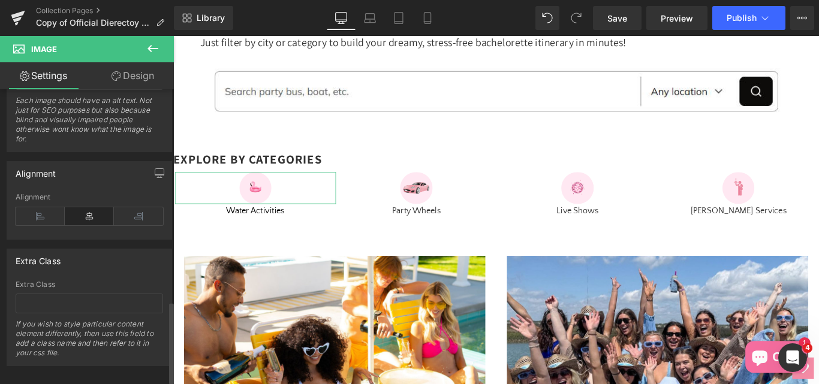
scroll to position [770, 0]
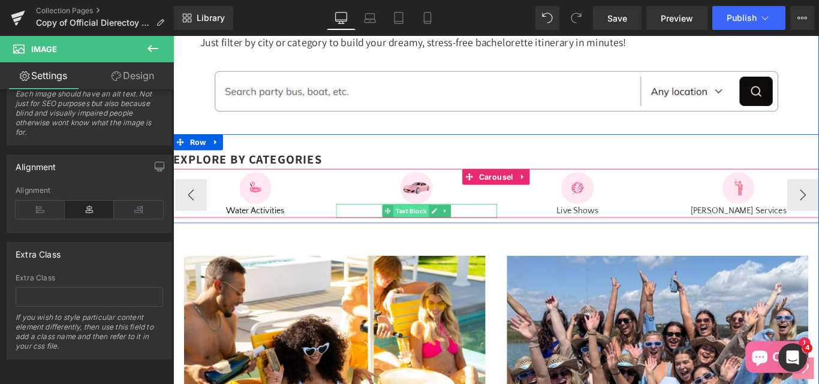
click at [442, 240] on span "Text Block" at bounding box center [440, 233] width 40 height 14
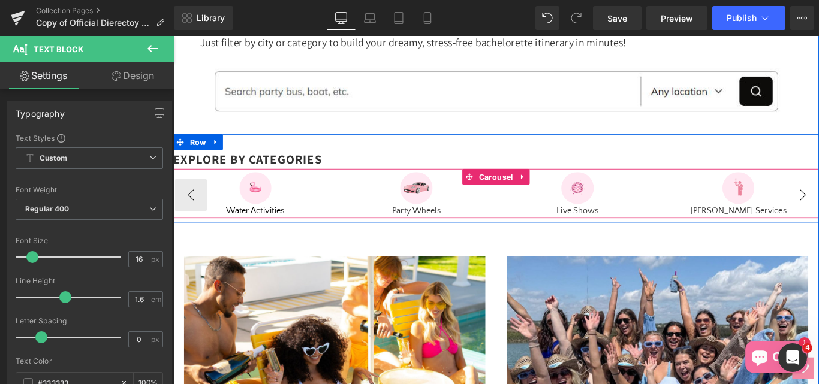
click at [526, 203] on span "Carousel" at bounding box center [536, 194] width 44 height 18
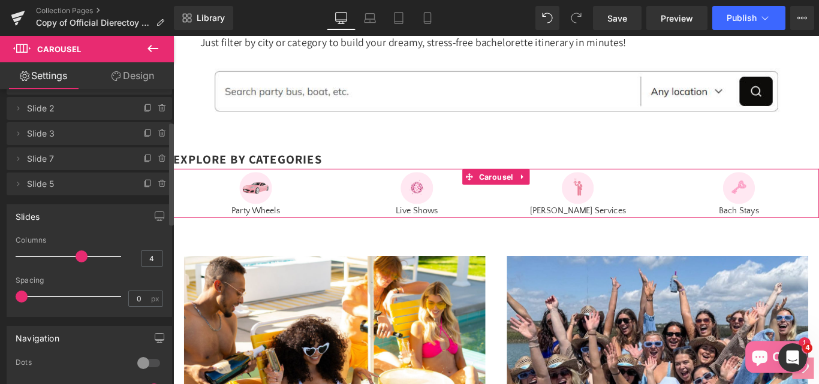
scroll to position [0, 0]
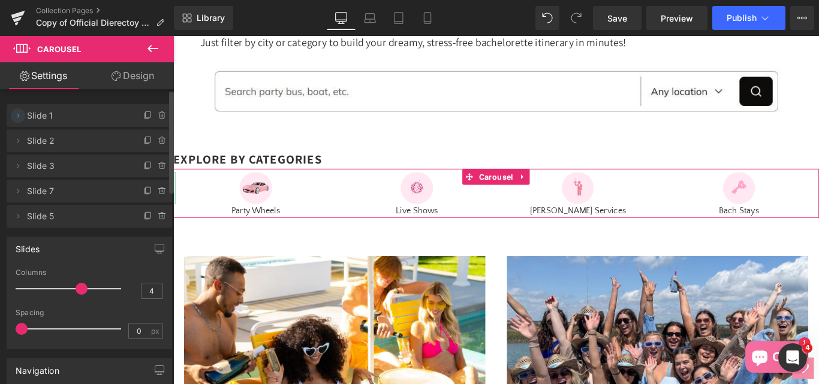
click at [19, 115] on icon at bounding box center [18, 115] width 2 height 4
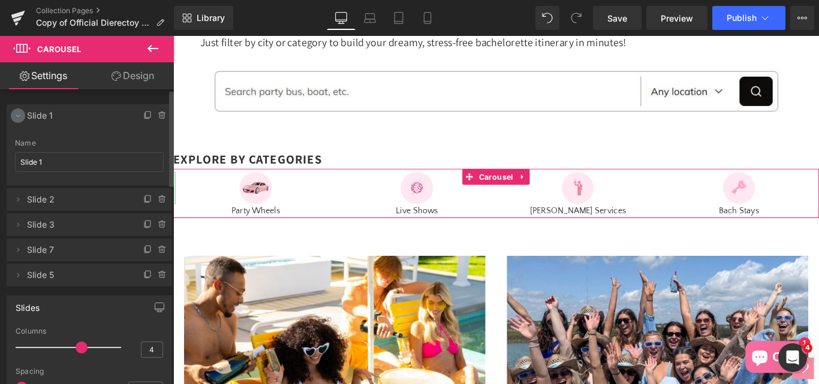
click at [19, 116] on icon at bounding box center [18, 116] width 4 height 2
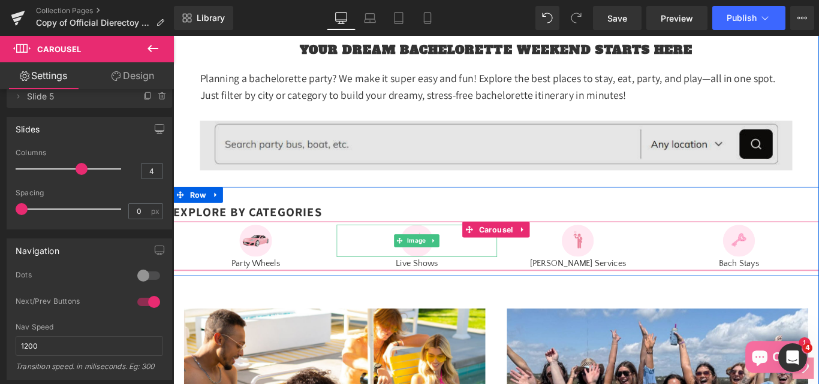
scroll to position [528, 0]
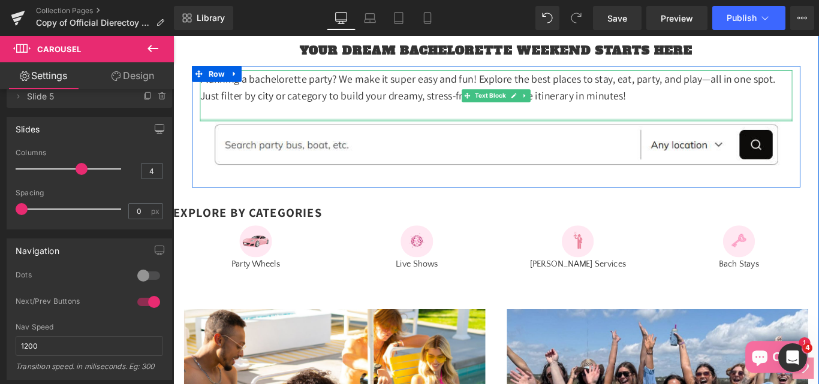
click at [517, 132] on div at bounding box center [536, 130] width 666 height 3
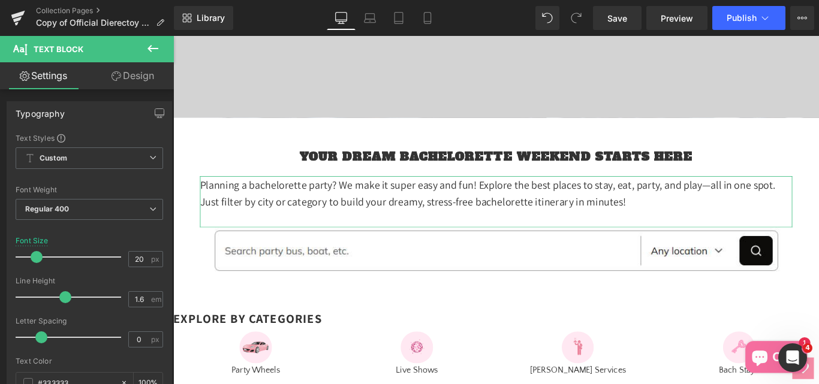
scroll to position [408, 0]
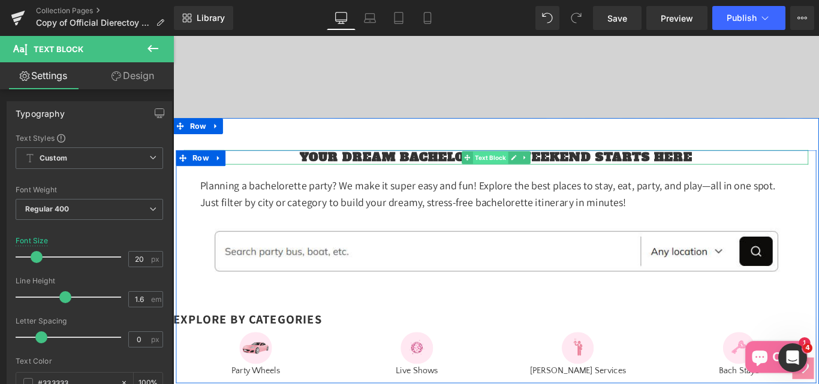
click at [519, 180] on span "Text Block" at bounding box center [530, 172] width 40 height 14
click at [501, 176] on icon at bounding box center [503, 172] width 7 height 7
click at [553, 176] on icon at bounding box center [556, 173] width 6 height 6
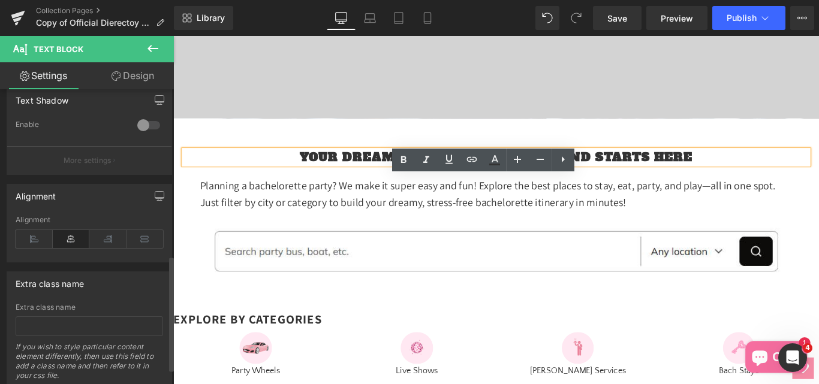
scroll to position [463, 0]
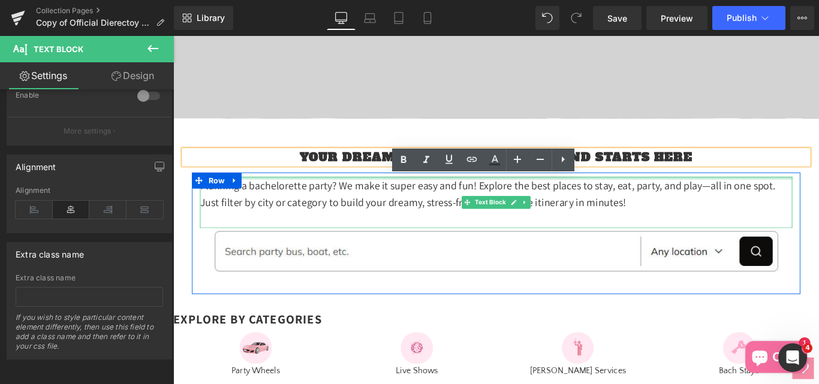
click at [385, 197] on div at bounding box center [536, 195] width 666 height 3
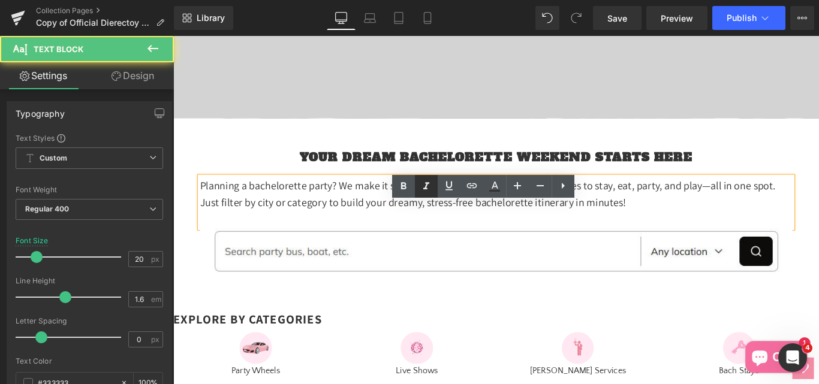
click at [431, 187] on icon at bounding box center [426, 186] width 14 height 14
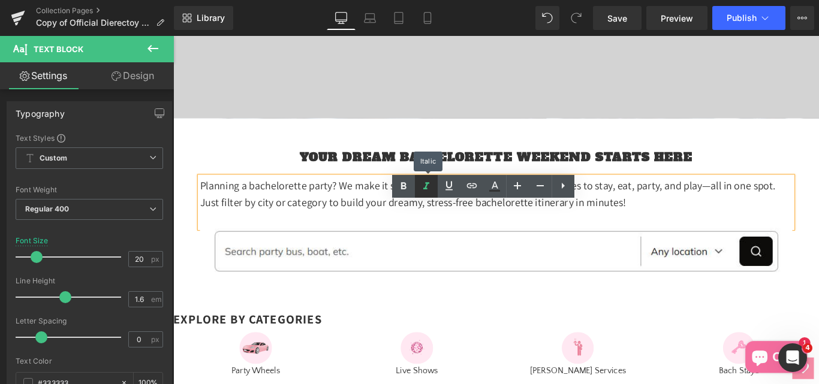
click at [429, 187] on icon at bounding box center [426, 186] width 14 height 14
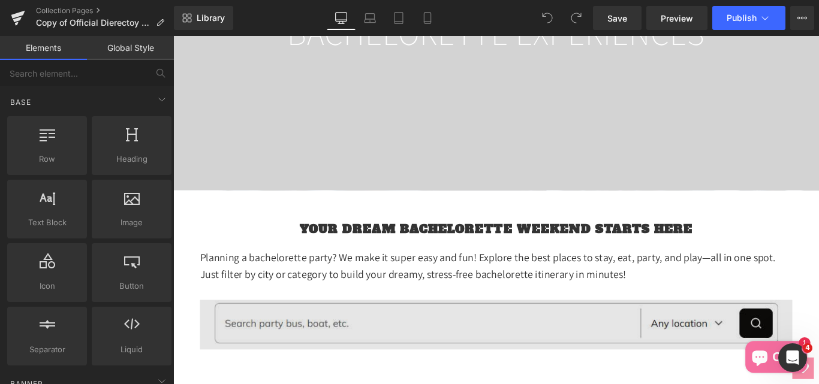
scroll to position [420, 0]
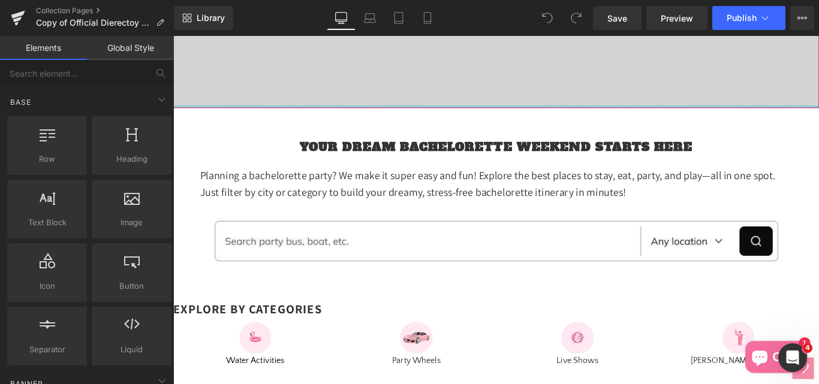
click at [485, 117] on div at bounding box center [535, 115] width 725 height 3
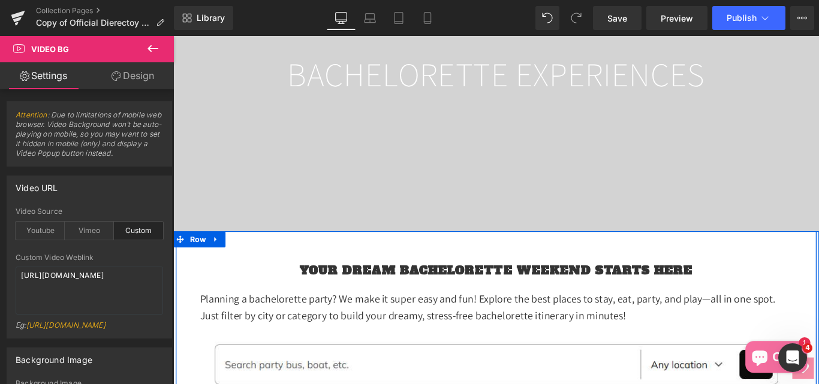
scroll to position [300, 0]
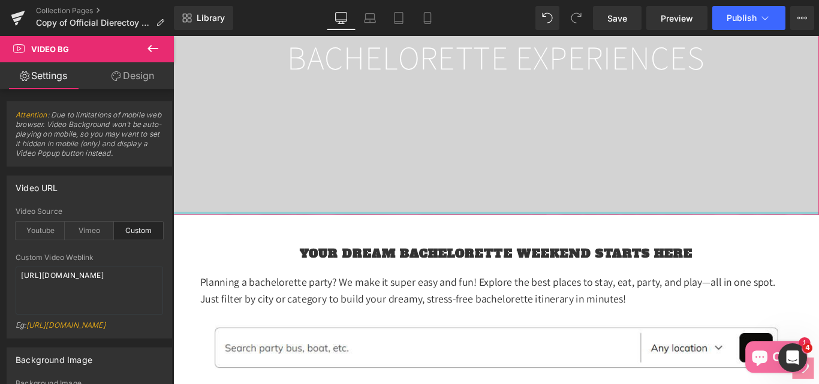
click at [432, 237] on div at bounding box center [535, 235] width 725 height 3
click at [194, 255] on span "Row" at bounding box center [201, 246] width 25 height 18
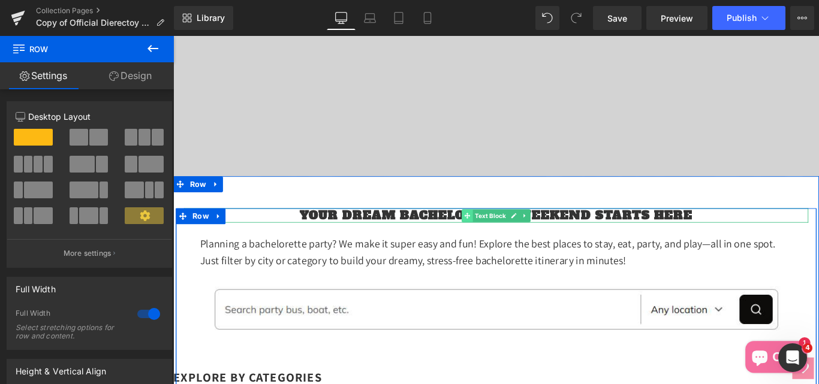
scroll to position [360, 0]
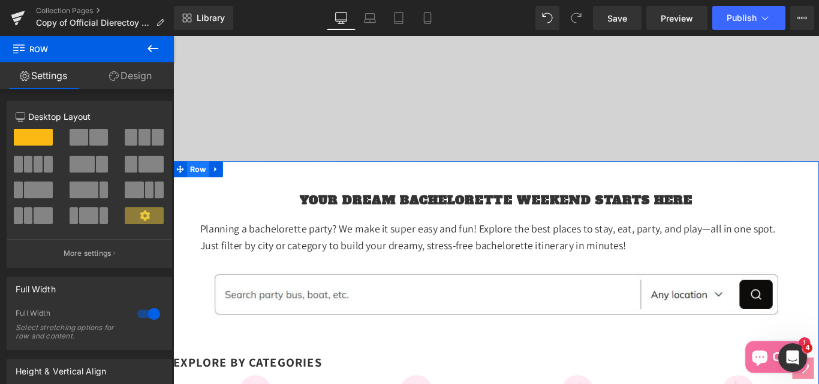
click at [197, 195] on span "Row" at bounding box center [201, 186] width 25 height 18
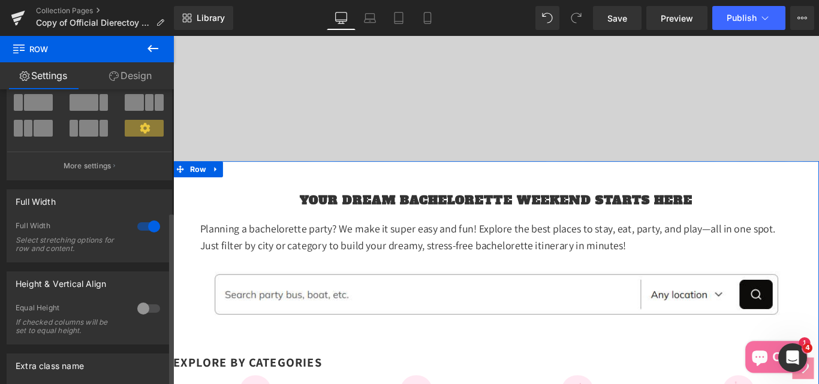
scroll to position [0, 0]
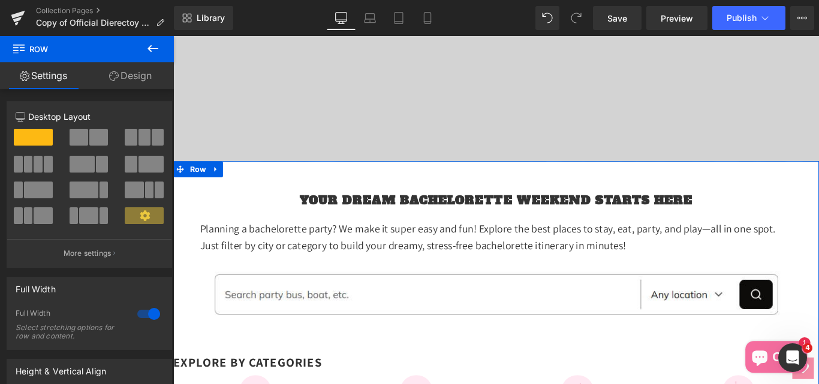
click at [118, 76] on link "Design" at bounding box center [130, 75] width 87 height 27
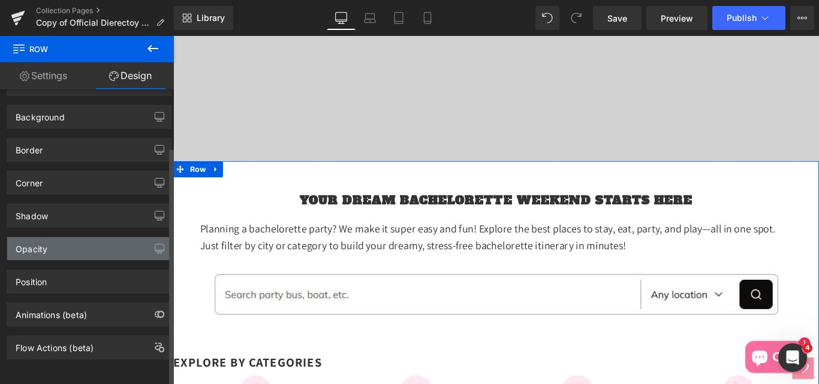
scroll to position [71, 0]
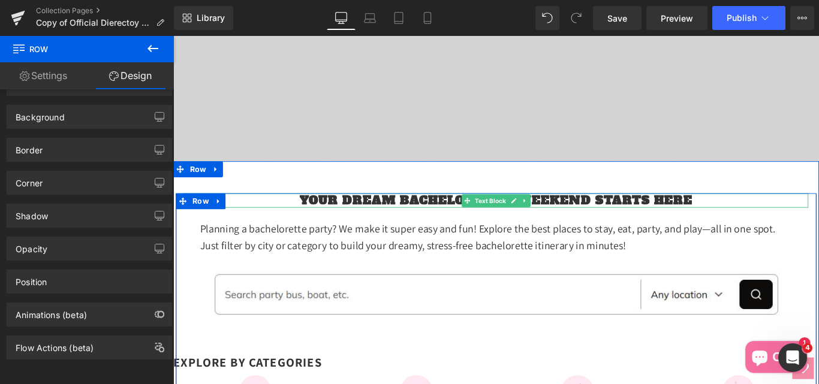
click at [406, 230] on strong "Your Dream Bachelorette Weekend Starts Here" at bounding box center [536, 221] width 442 height 18
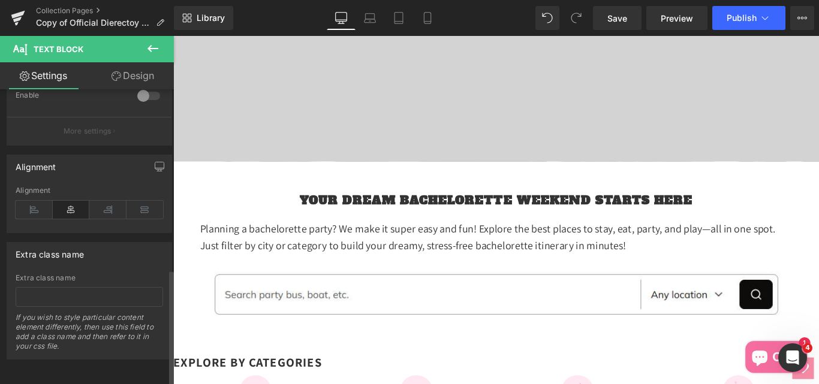
scroll to position [463, 0]
click at [120, 78] on link "Design" at bounding box center [132, 75] width 87 height 27
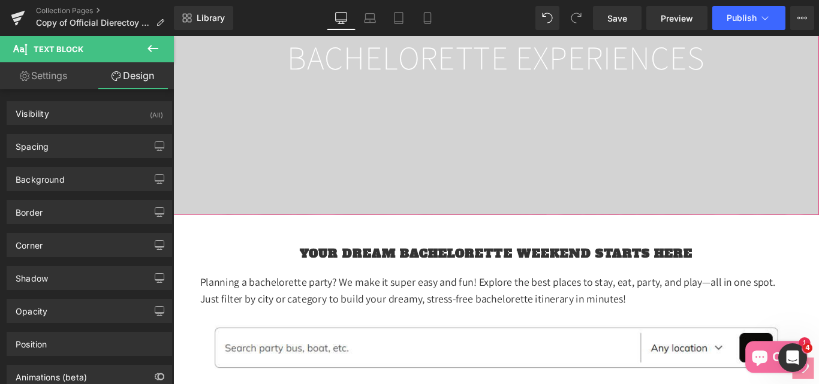
scroll to position [360, 0]
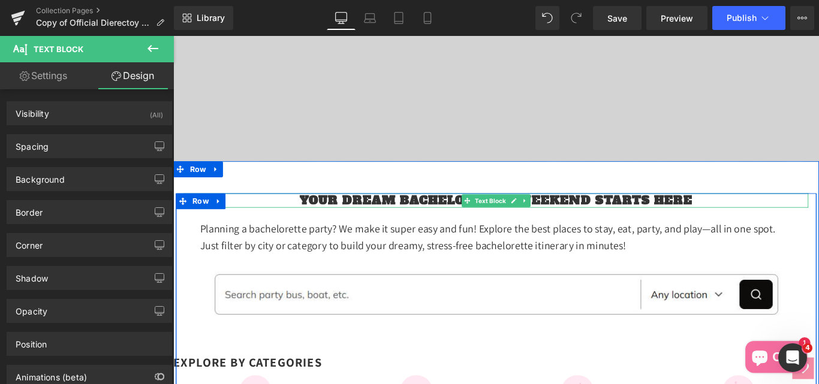
click at [407, 230] on strong "Your Dream Bachelorette Weekend Starts Here" at bounding box center [536, 221] width 442 height 18
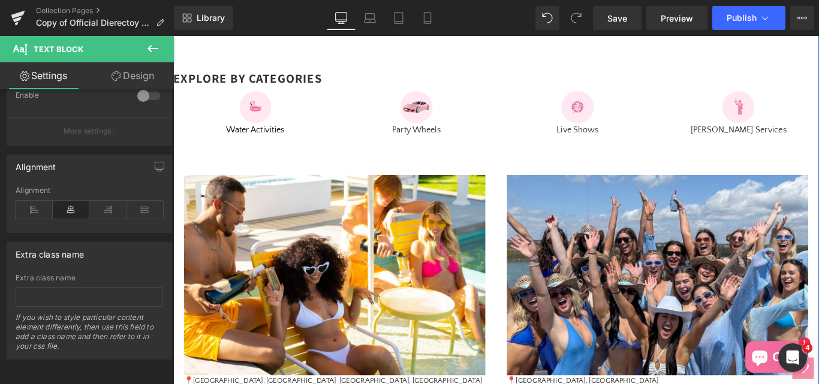
scroll to position [540, 0]
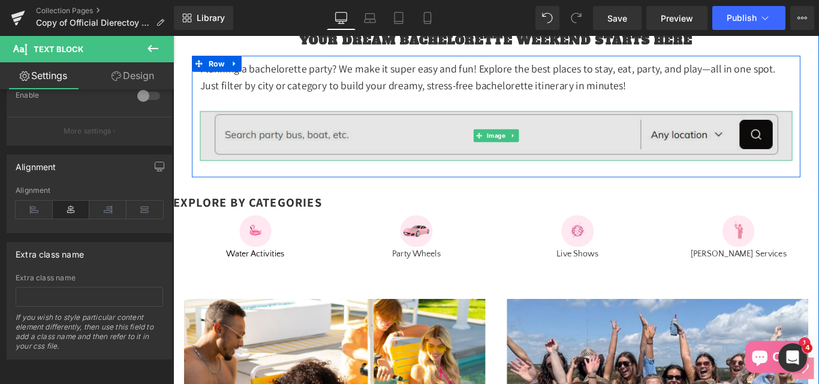
click at [338, 176] on img at bounding box center [536, 149] width 666 height 56
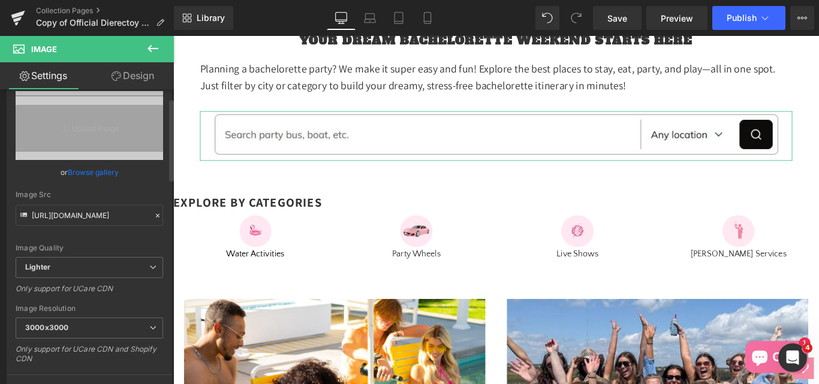
scroll to position [60, 0]
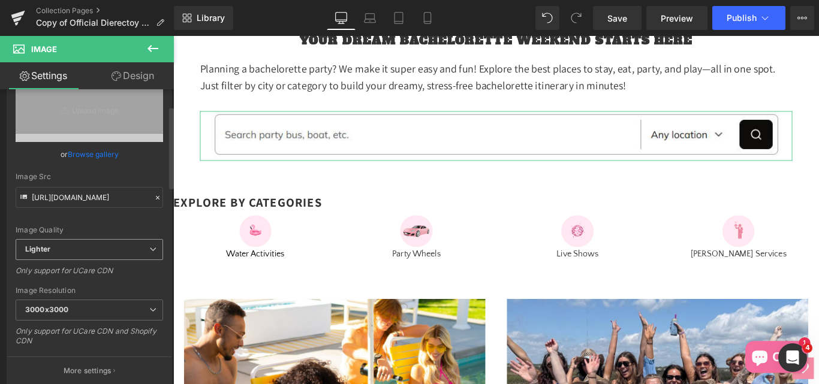
click at [65, 249] on span "Lighter" at bounding box center [89, 249] width 147 height 21
click at [128, 213] on div "Image Quality Lighter Lightest Lighter Lighter Lightest Only support for UCare …" at bounding box center [89, 156] width 147 height 166
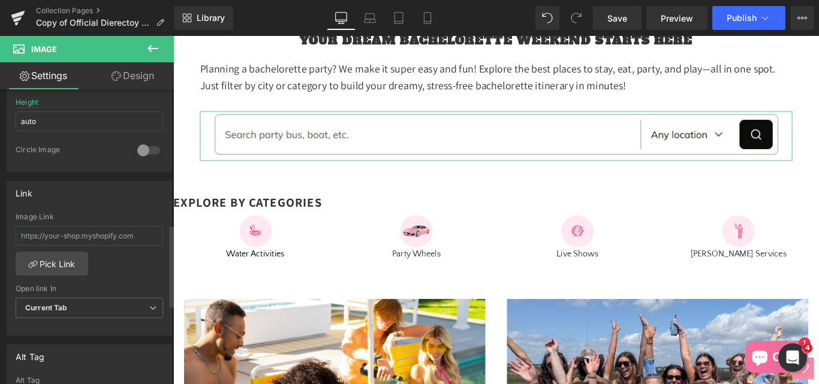
scroll to position [420, 0]
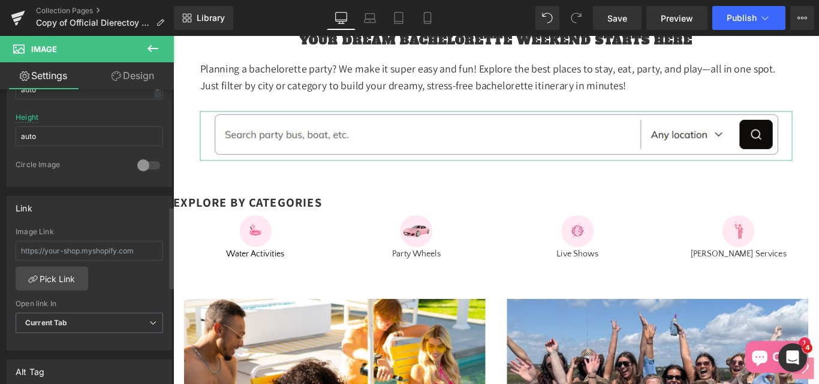
click at [149, 163] on div at bounding box center [148, 165] width 29 height 19
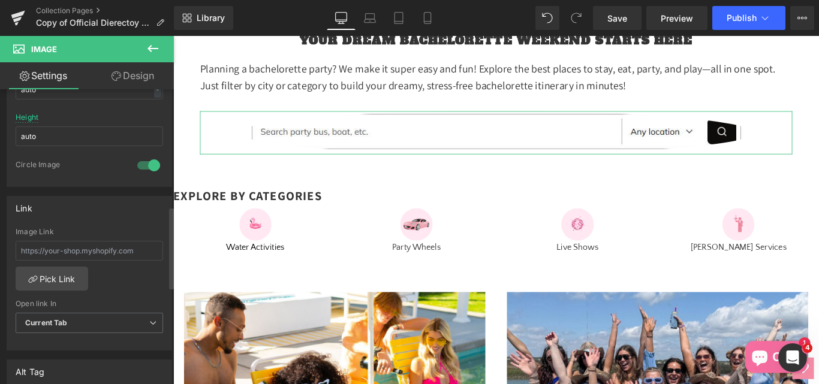
click at [139, 165] on div at bounding box center [148, 165] width 29 height 19
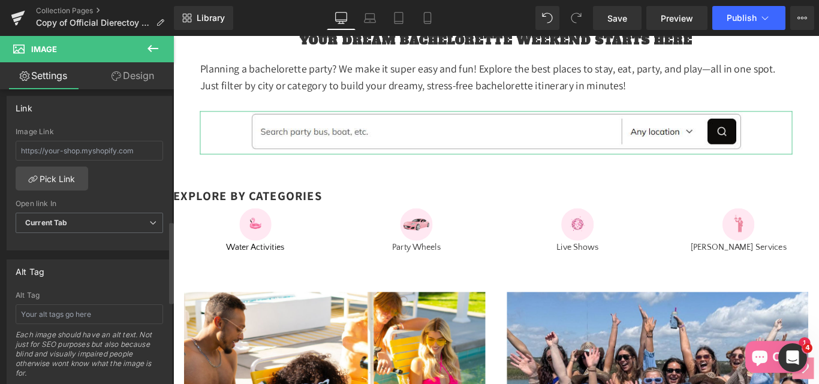
scroll to position [540, 0]
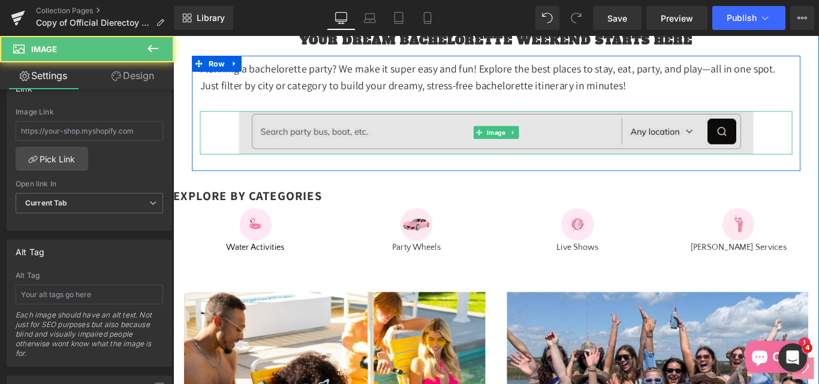
click at [734, 169] on img at bounding box center [536, 145] width 578 height 49
click at [749, 169] on img at bounding box center [536, 145] width 578 height 49
click at [788, 169] on img at bounding box center [536, 145] width 578 height 49
click at [395, 166] on img at bounding box center [536, 145] width 578 height 49
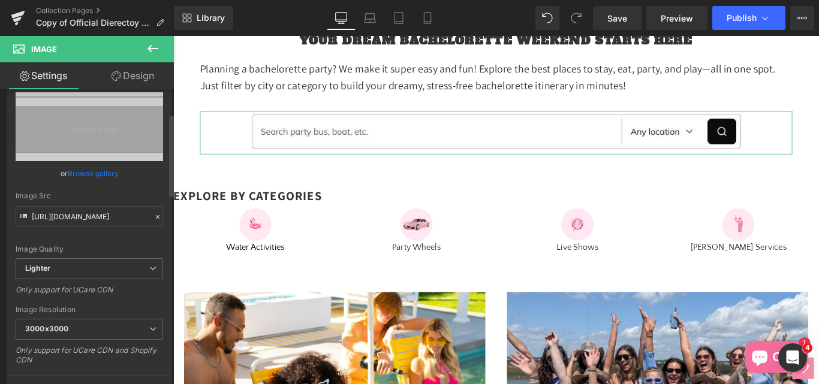
scroll to position [0, 0]
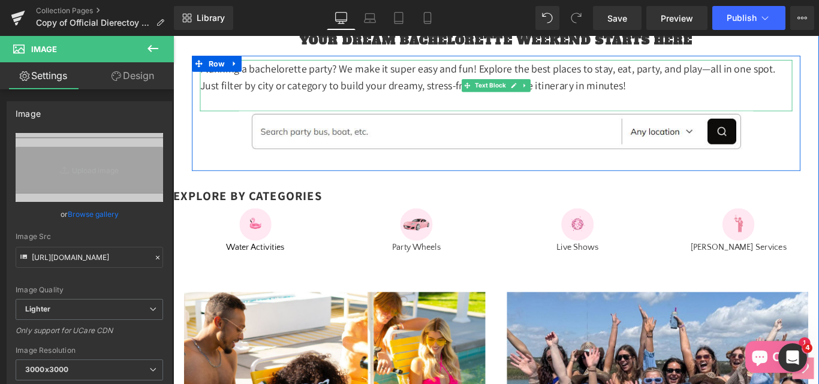
click at [279, 101] on p "Planning a bachelorette party? We make it super easy and fun! Explore the best …" at bounding box center [536, 82] width 666 height 38
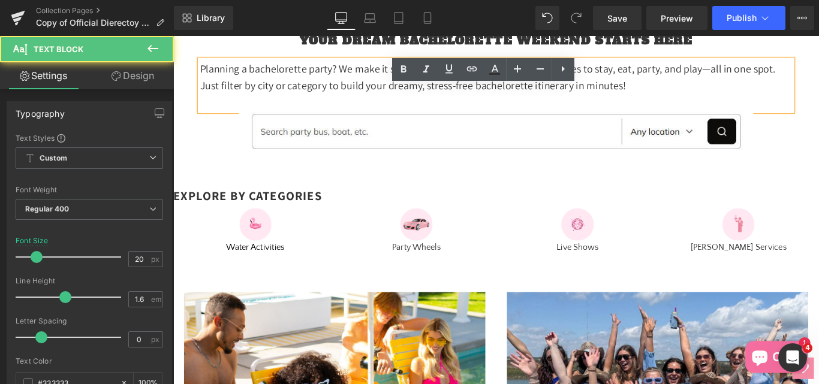
click at [303, 101] on p "Planning a bachelorette party? We make it super easy and fun! Explore the best …" at bounding box center [536, 82] width 666 height 38
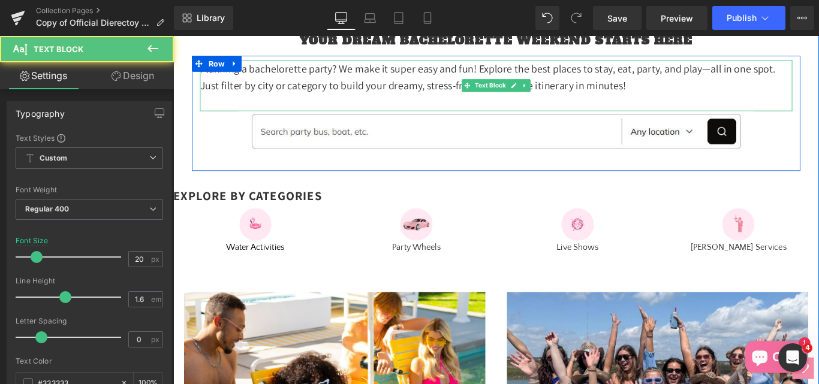
click at [303, 101] on p "Planning a bachelorette party? We make it super easy and fun! Explore the best …" at bounding box center [536, 82] width 666 height 38
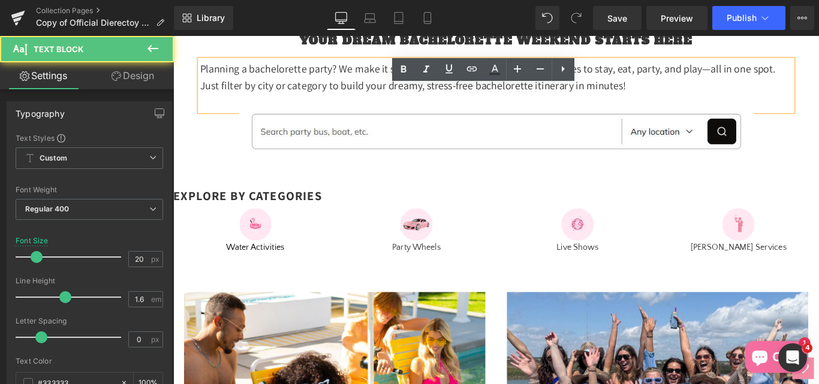
click at [303, 101] on p "Planning a bachelorette party? We make it super easy and fun! Explore the best …" at bounding box center [536, 82] width 666 height 38
click at [307, 101] on p "Planning a bachelorette party? We make it super easy and fun! Explore the best …" at bounding box center [536, 82] width 666 height 38
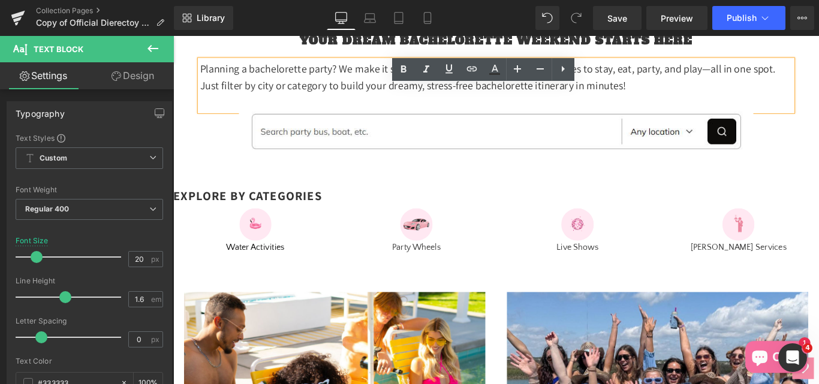
click at [292, 101] on p "Planning a bachelorette party? We make it super easy and fun! Explore the best …" at bounding box center [536, 82] width 666 height 38
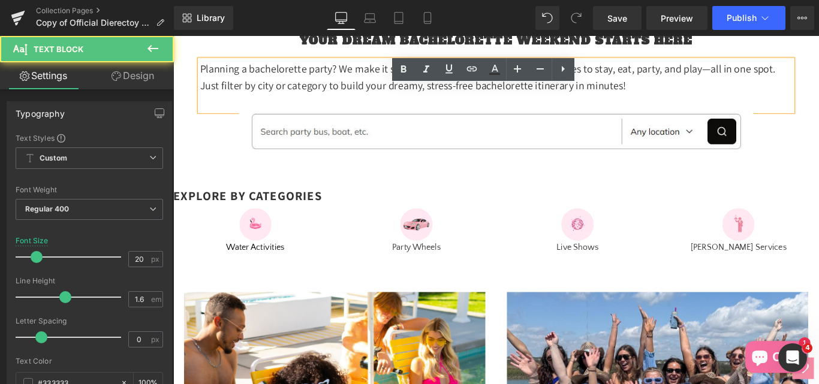
click at [291, 101] on p "Planning a bachelorette party? We make it super easy and fun! Explore the best …" at bounding box center [536, 82] width 666 height 38
click at [311, 101] on p "Planning a bachelorette party? We make it super easy and fun! Explore the best …" at bounding box center [536, 82] width 666 height 38
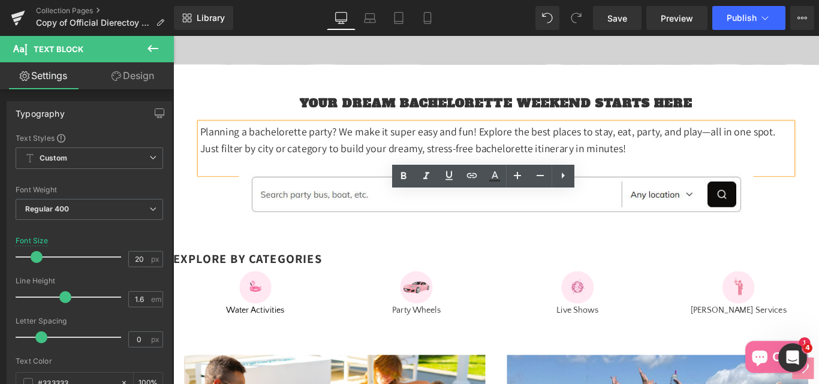
scroll to position [480, 0]
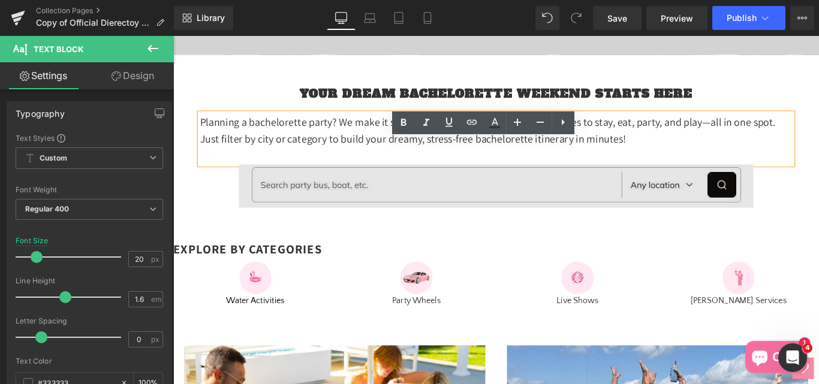
click at [291, 228] on img at bounding box center [536, 204] width 578 height 49
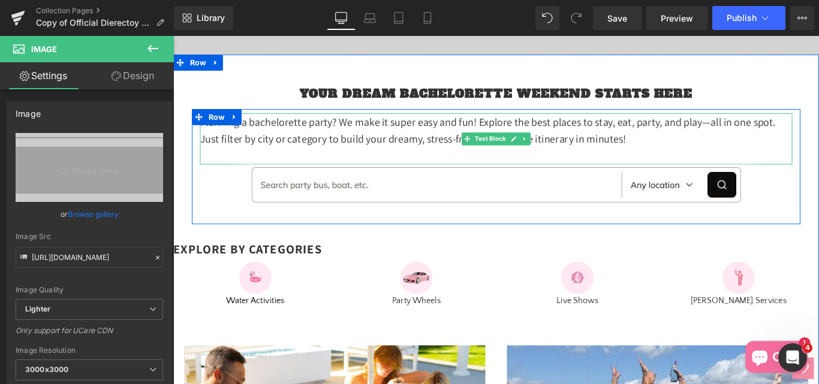
click at [319, 161] on p "Planning a bachelorette party? We make it super easy and fun! Explore the best …" at bounding box center [536, 142] width 666 height 38
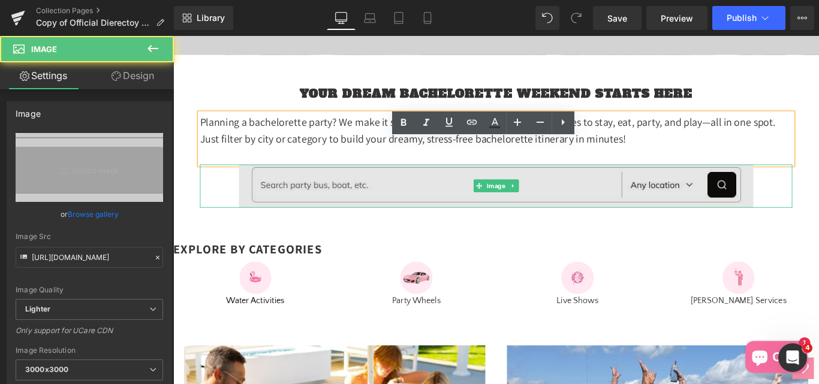
click at [338, 225] on img at bounding box center [536, 204] width 578 height 49
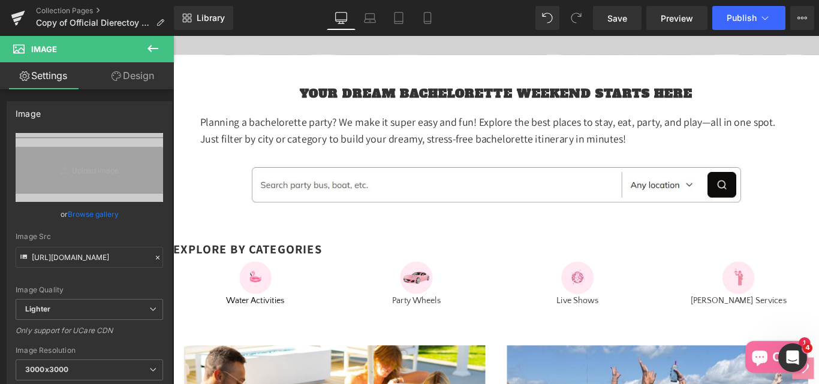
click at [17, 48] on icon at bounding box center [18, 47] width 11 height 11
click at [20, 47] on icon at bounding box center [18, 47] width 11 height 11
drag, startPoint x: 38, startPoint y: 47, endPoint x: 49, endPoint y: 47, distance: 10.8
click at [40, 47] on span "Image" at bounding box center [44, 49] width 26 height 10
click at [158, 50] on icon at bounding box center [153, 48] width 14 height 14
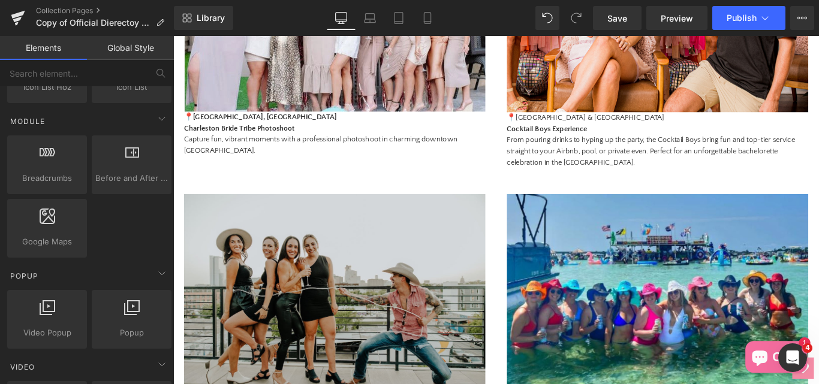
scroll to position [1139, 0]
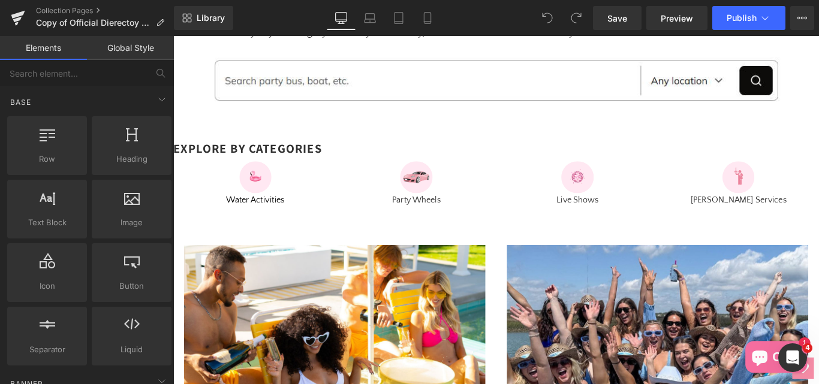
scroll to position [600, 0]
click at [797, 357] on icon "Open Intercom Messenger" at bounding box center [793, 358] width 20 height 20
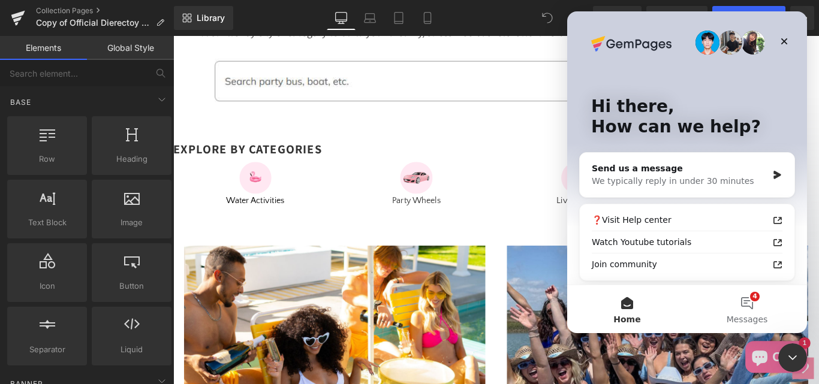
scroll to position [0, 0]
click at [448, 152] on div at bounding box center [409, 174] width 819 height 348
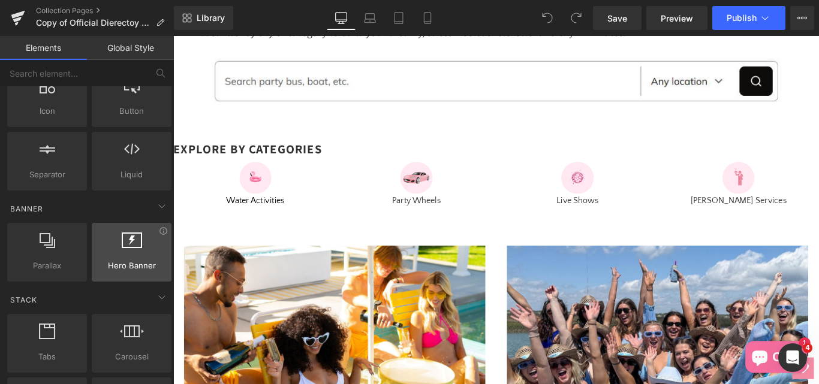
scroll to position [180, 0]
